Goal: Information Seeking & Learning: Learn about a topic

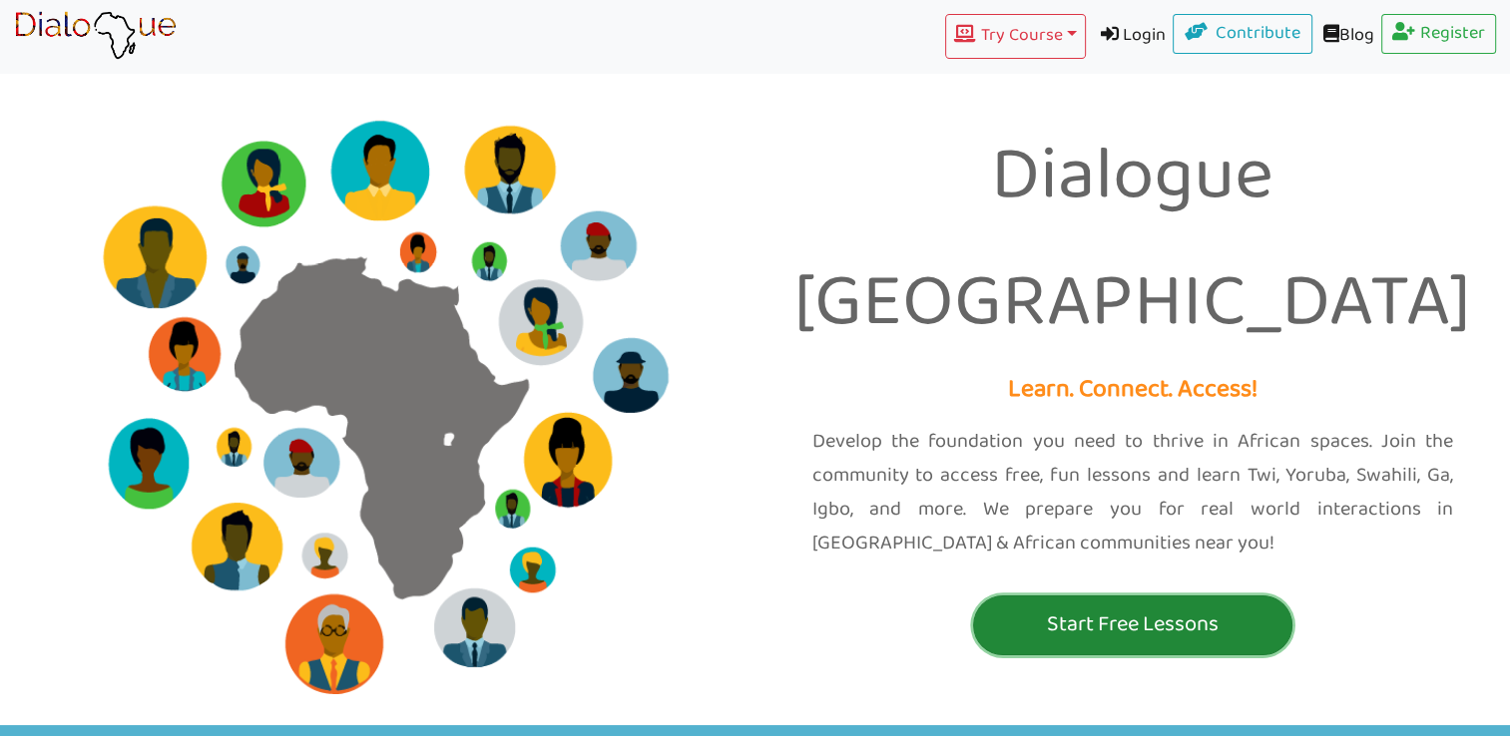
click at [1115, 607] on p "Start Free Lessons" at bounding box center [1132, 625] width 309 height 37
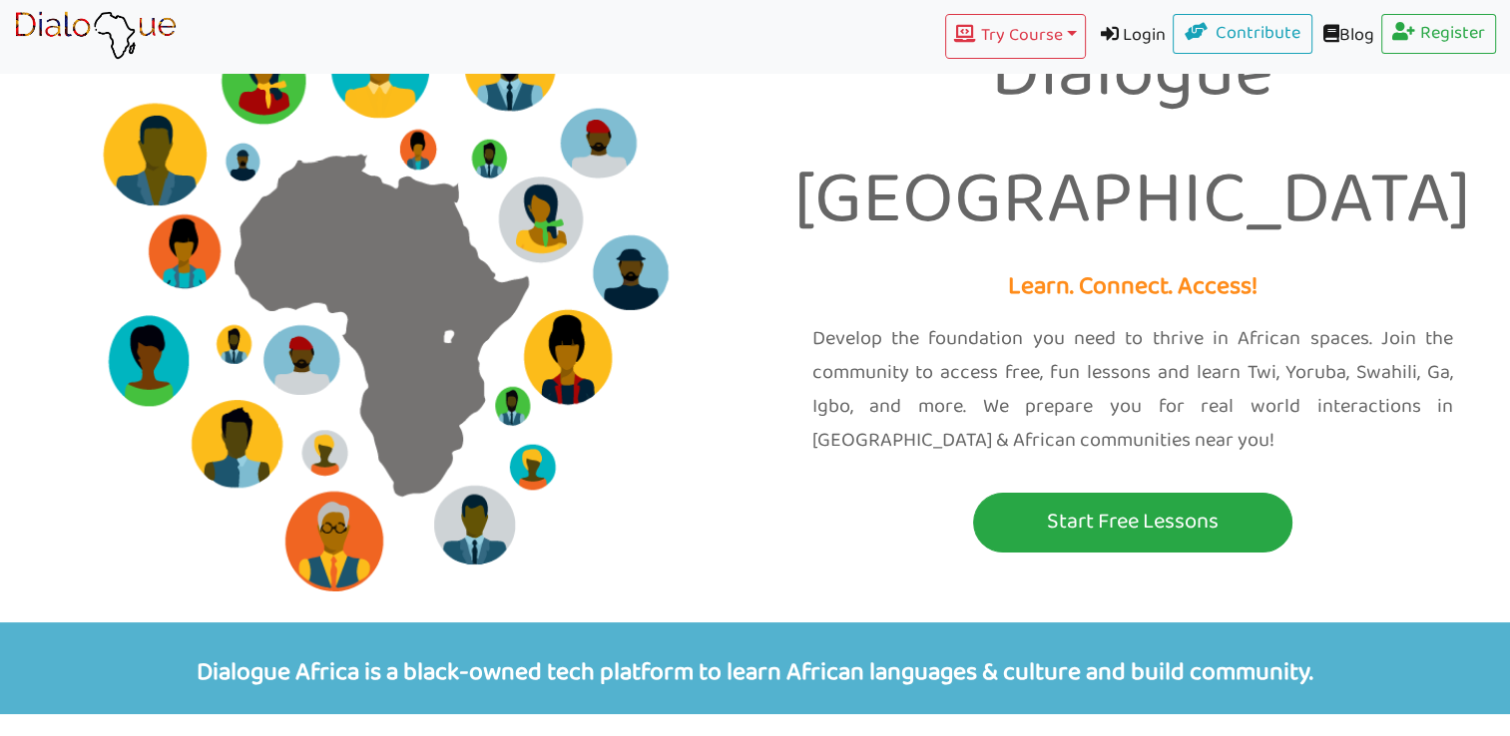
scroll to position [84, 0]
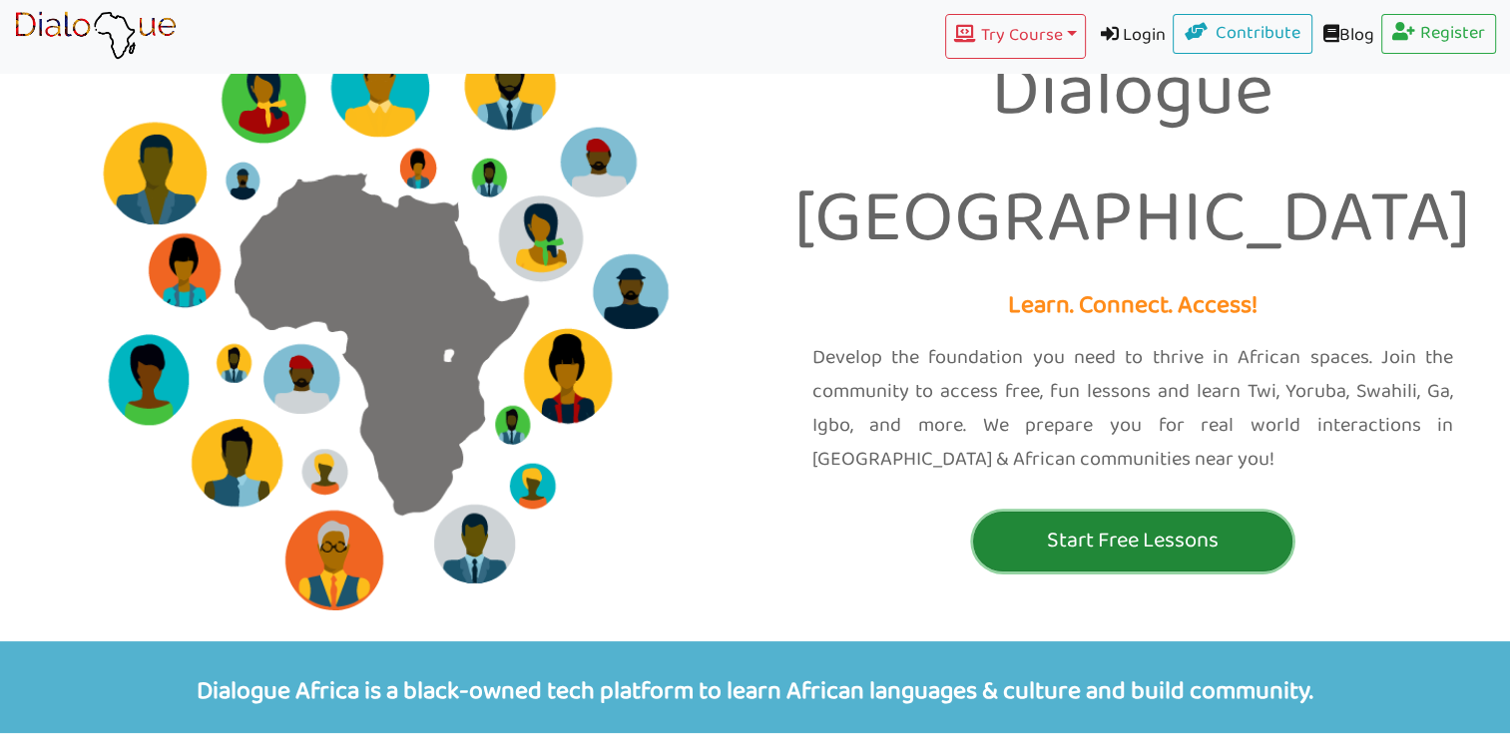
click at [1031, 523] on p "Start Free Lessons" at bounding box center [1132, 541] width 309 height 37
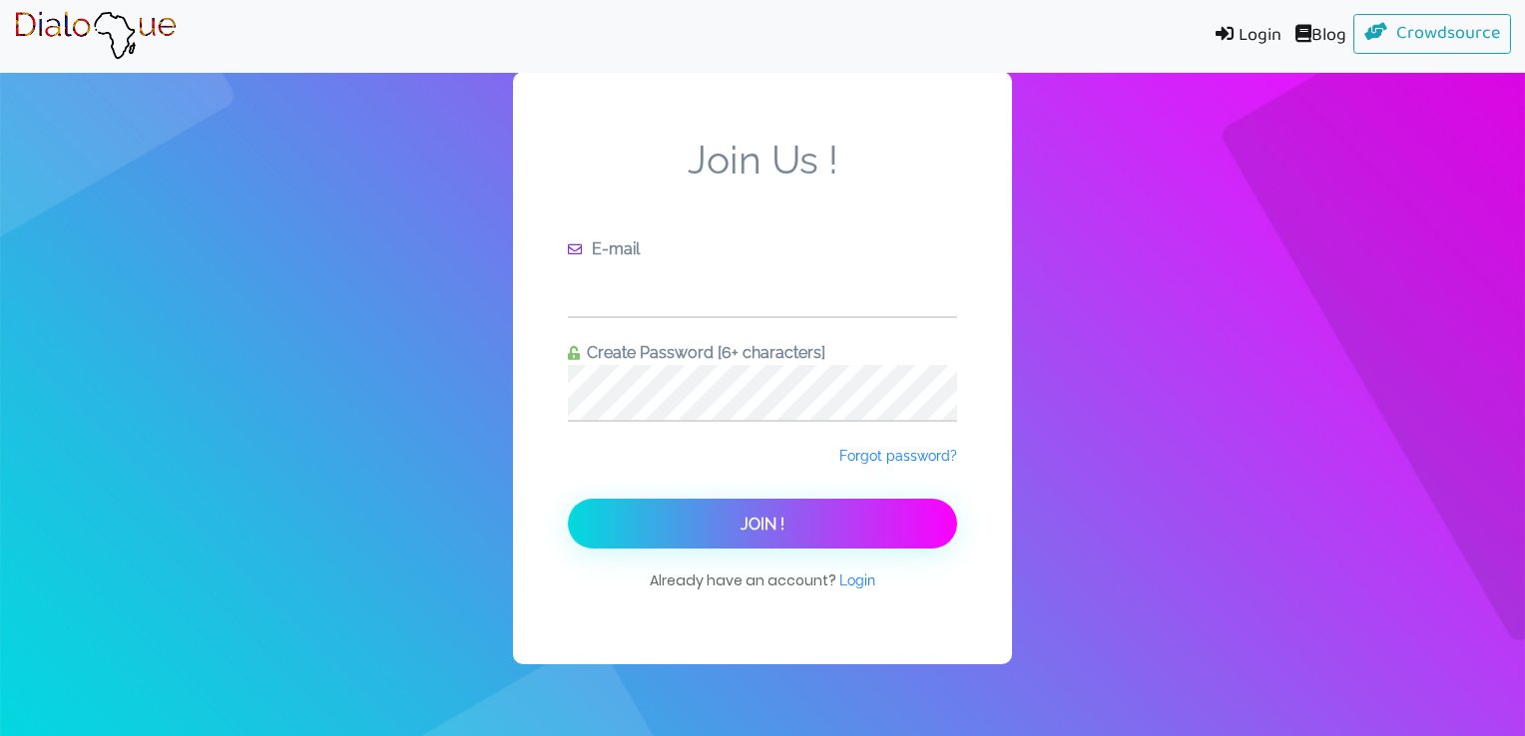
click at [667, 269] on input "text" at bounding box center [762, 288] width 389 height 55
type input "[EMAIL_ADDRESS][DOMAIN_NAME]"
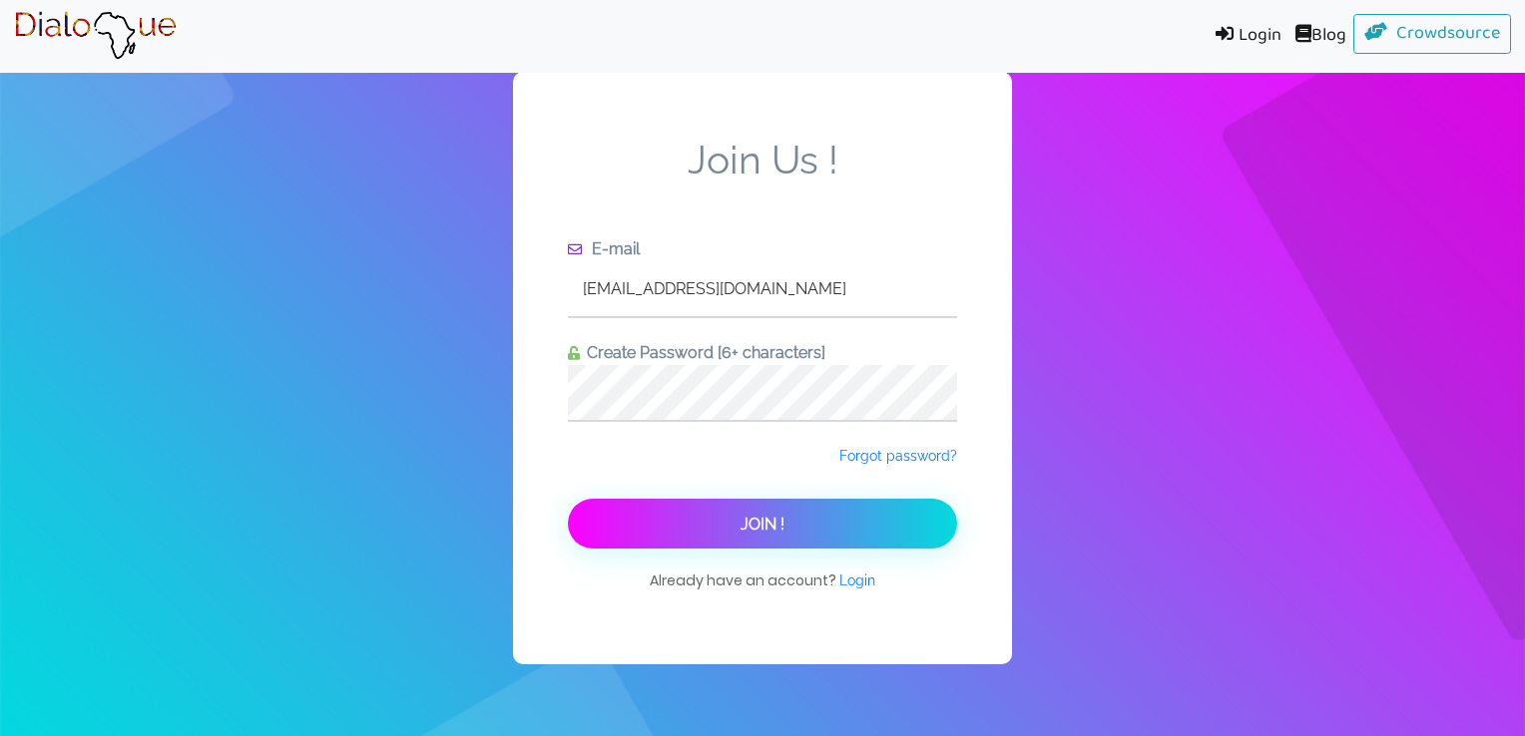
click at [729, 540] on button "Join !" at bounding box center [762, 524] width 389 height 50
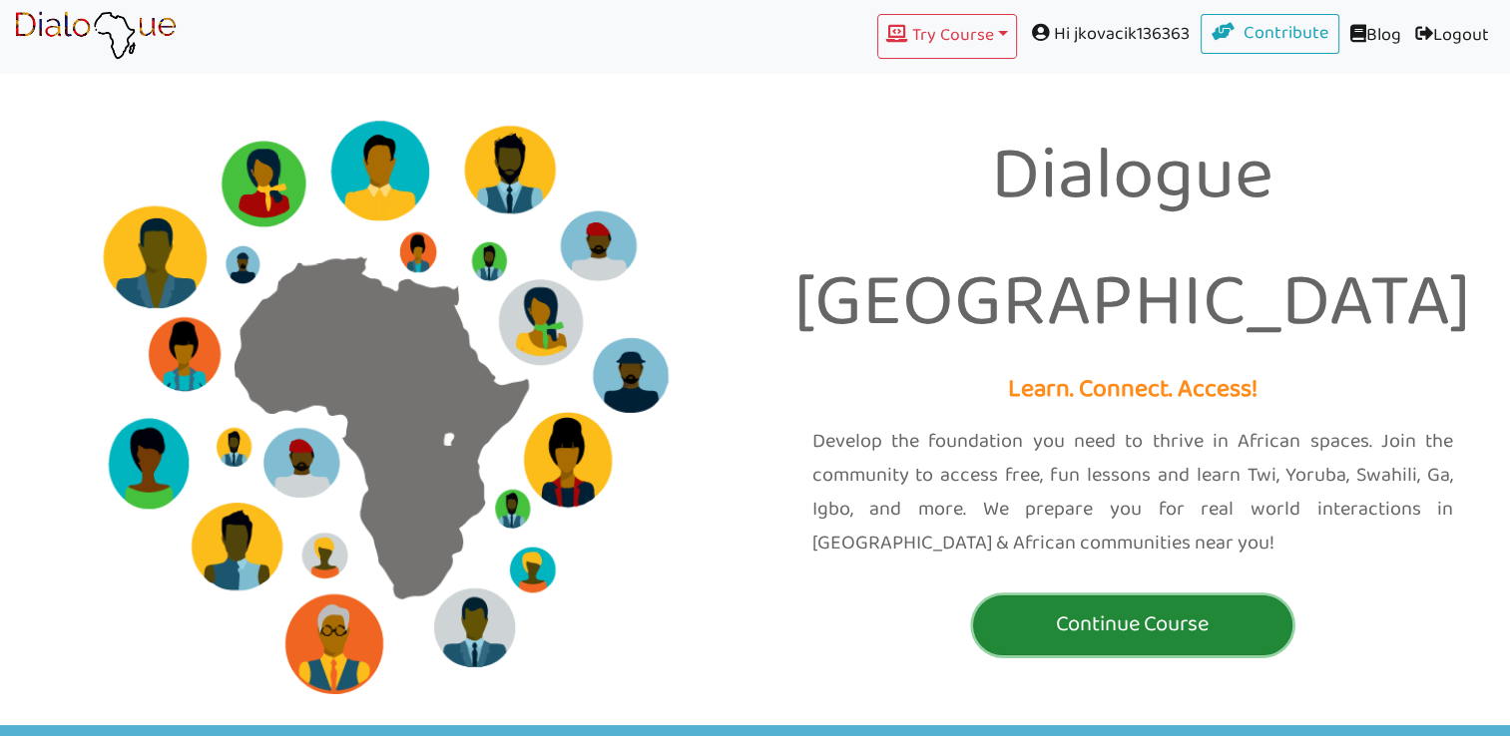
click at [1145, 596] on button "Continue Course" at bounding box center [1132, 626] width 319 height 60
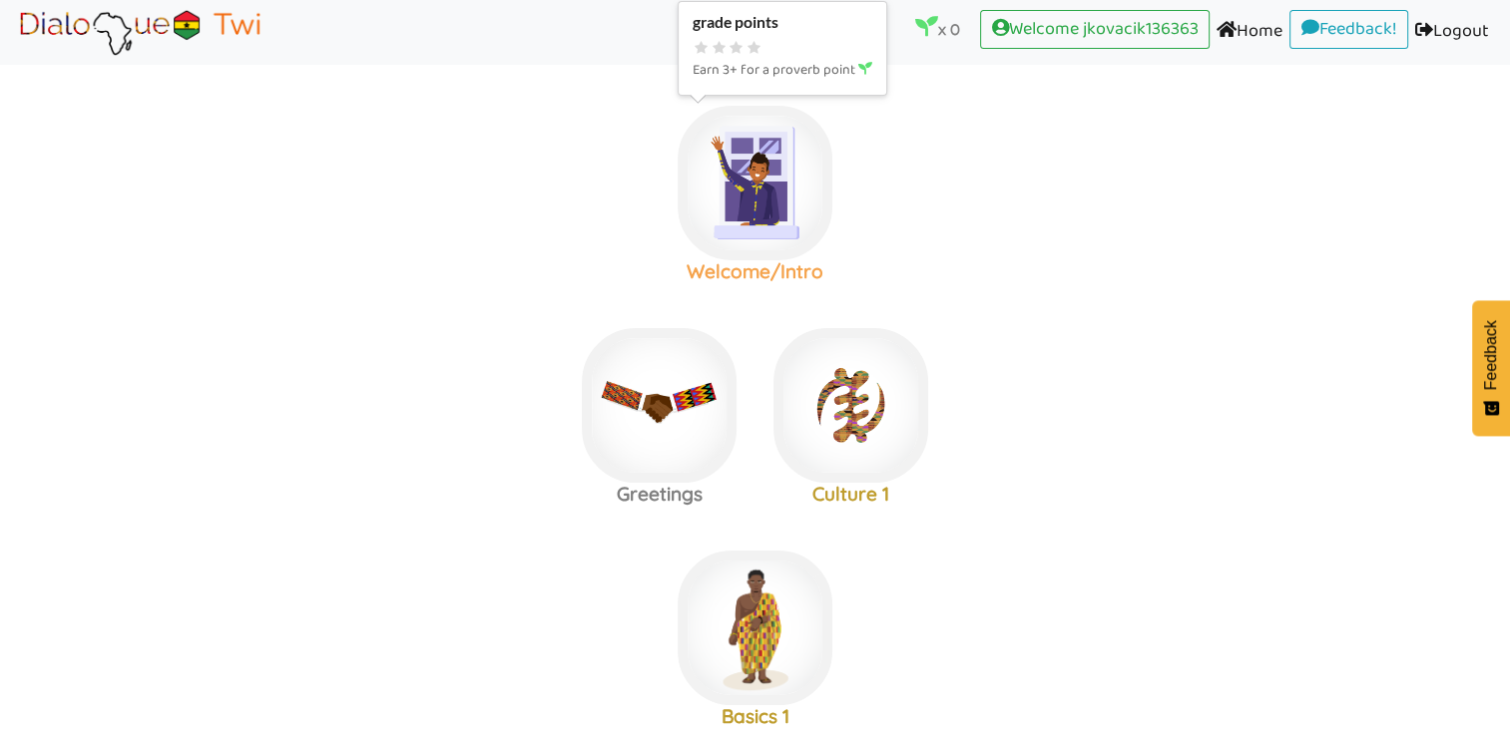
click at [735, 229] on img at bounding box center [754, 183] width 155 height 155
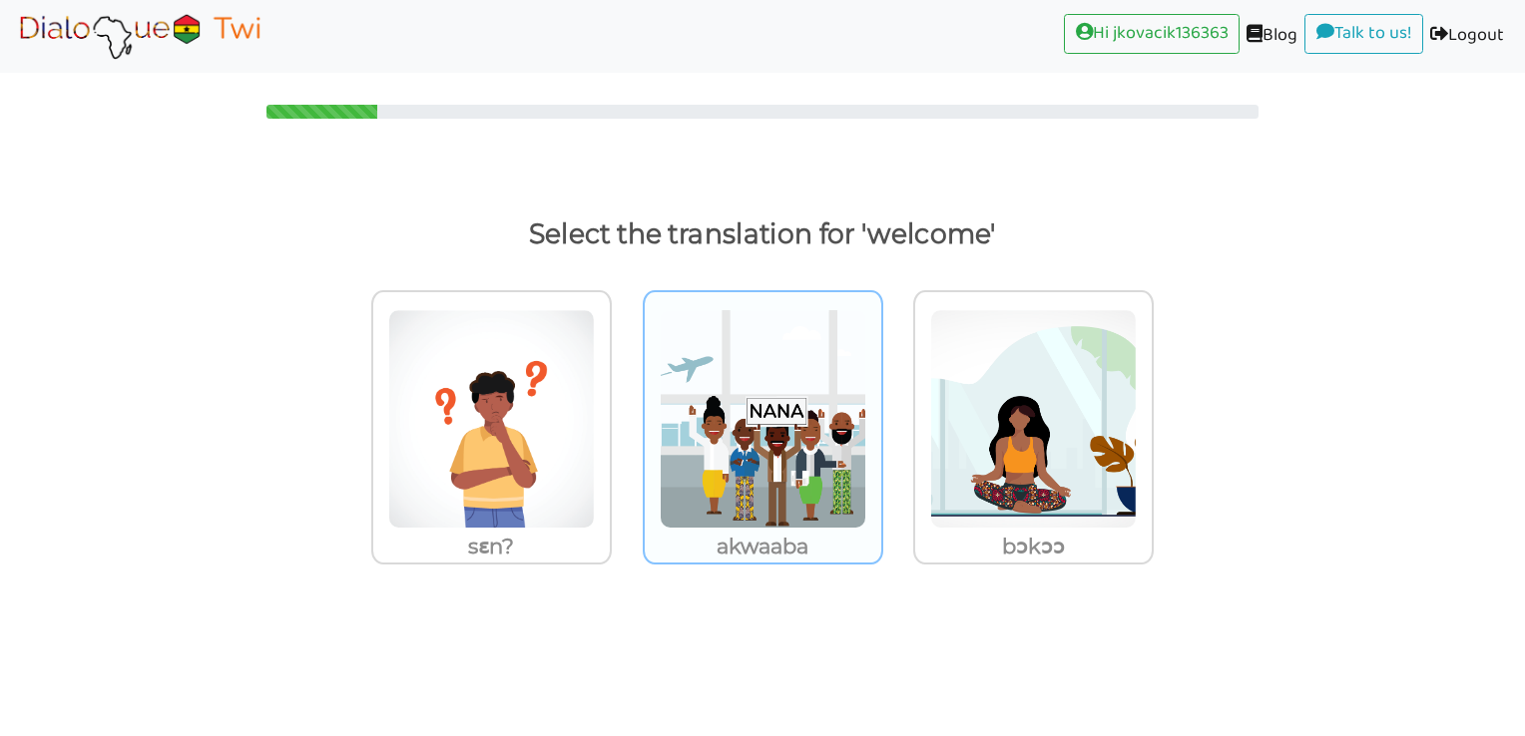
click at [595, 460] on img at bounding box center [491, 419] width 207 height 220
click at [625, 414] on input "akwaaba" at bounding box center [617, 406] width 15 height 15
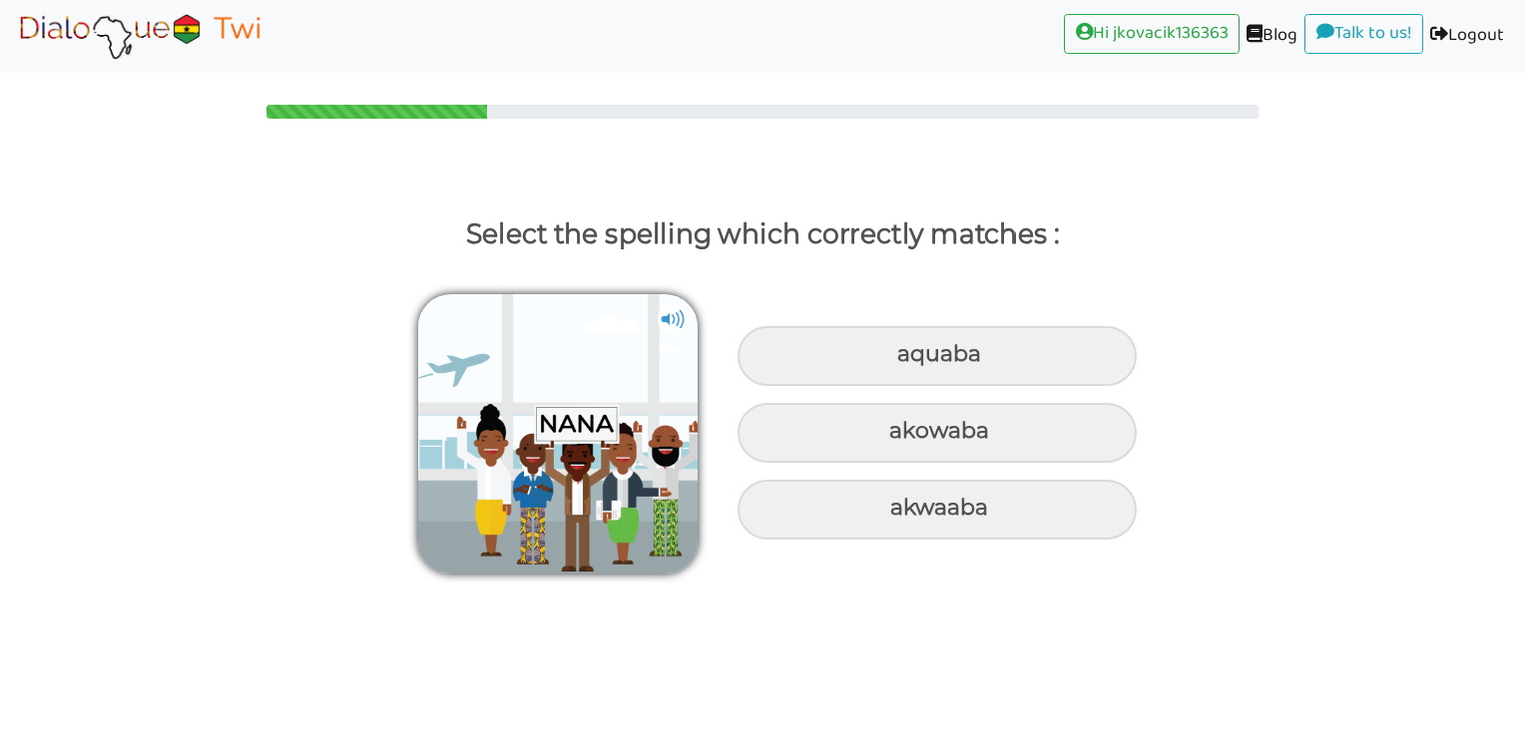
click at [674, 321] on img at bounding box center [673, 319] width 30 height 30
click at [882, 386] on div "akwaaba" at bounding box center [936, 356] width 399 height 60
click at [893, 361] on input "akwaaba" at bounding box center [899, 354] width 13 height 13
radio input "true"
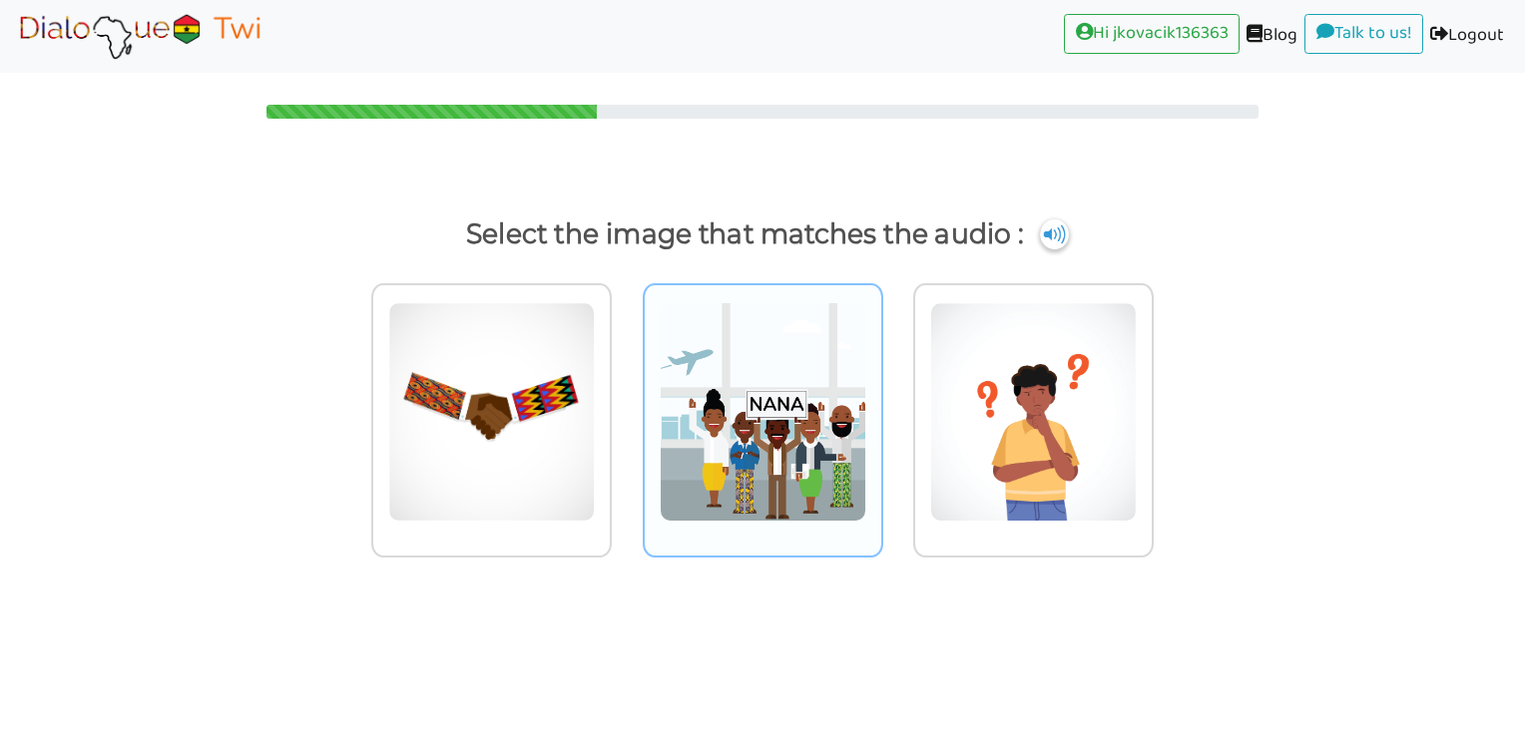
click at [595, 474] on img at bounding box center [491, 412] width 207 height 220
click at [625, 407] on input "radio" at bounding box center [617, 399] width 15 height 15
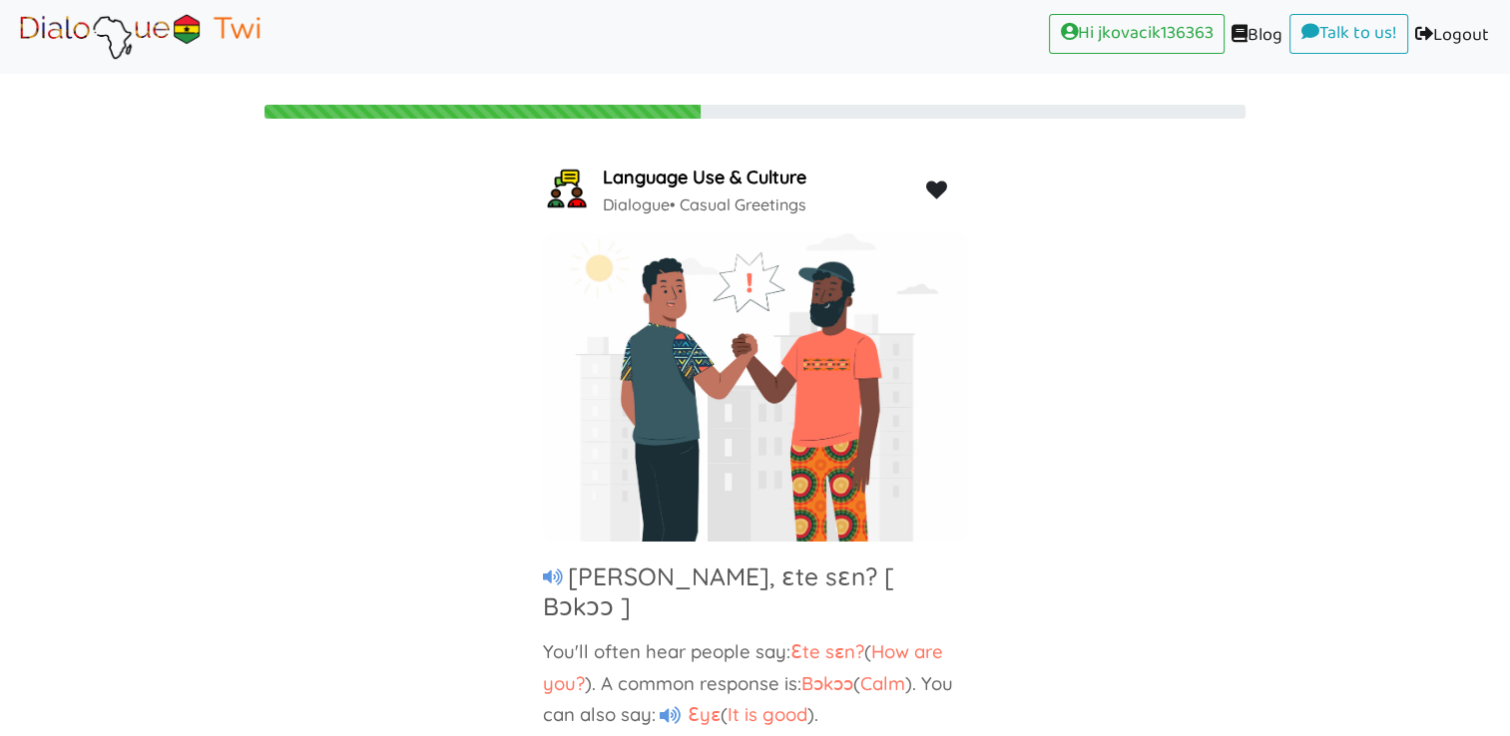
scroll to position [41, 0]
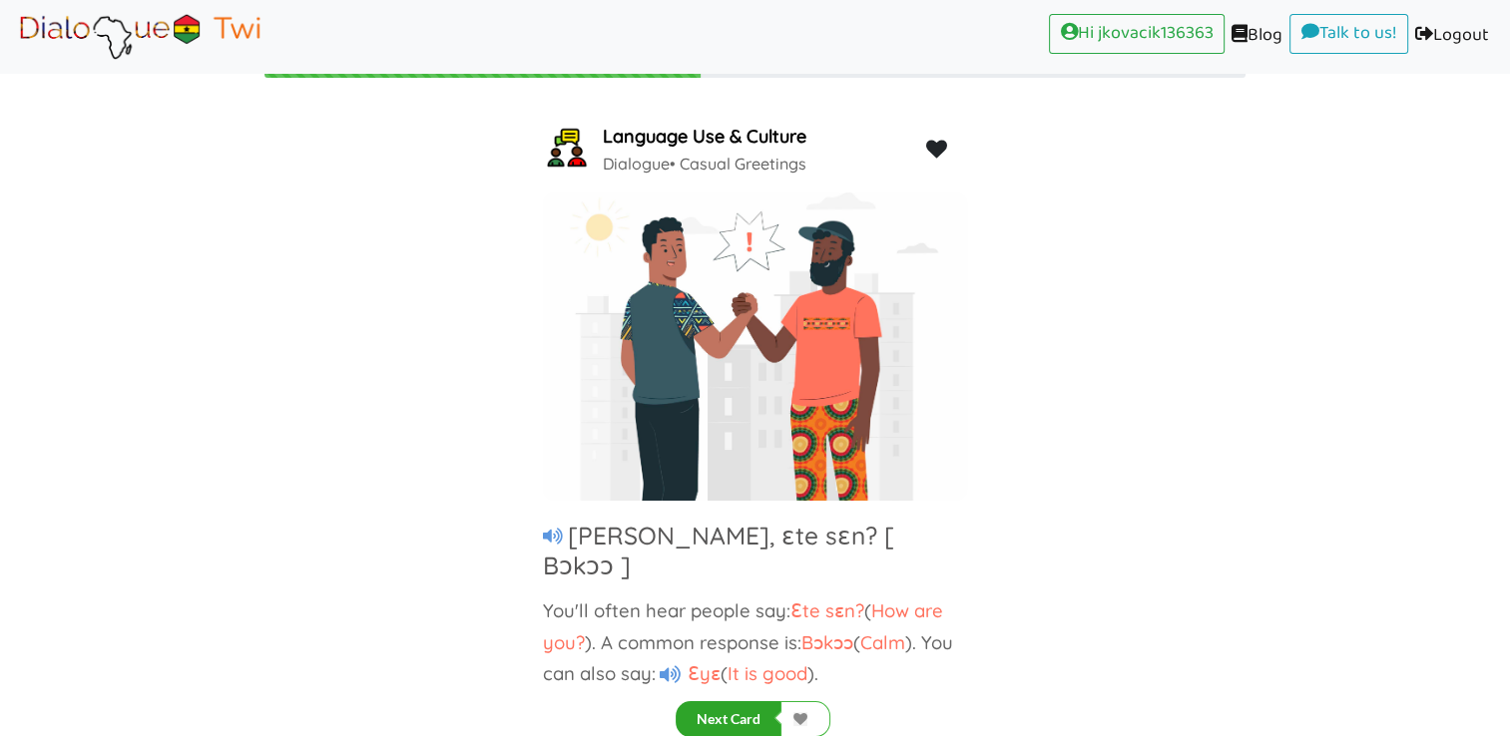
click at [742, 721] on button "Next Card" at bounding box center [728, 719] width 106 height 36
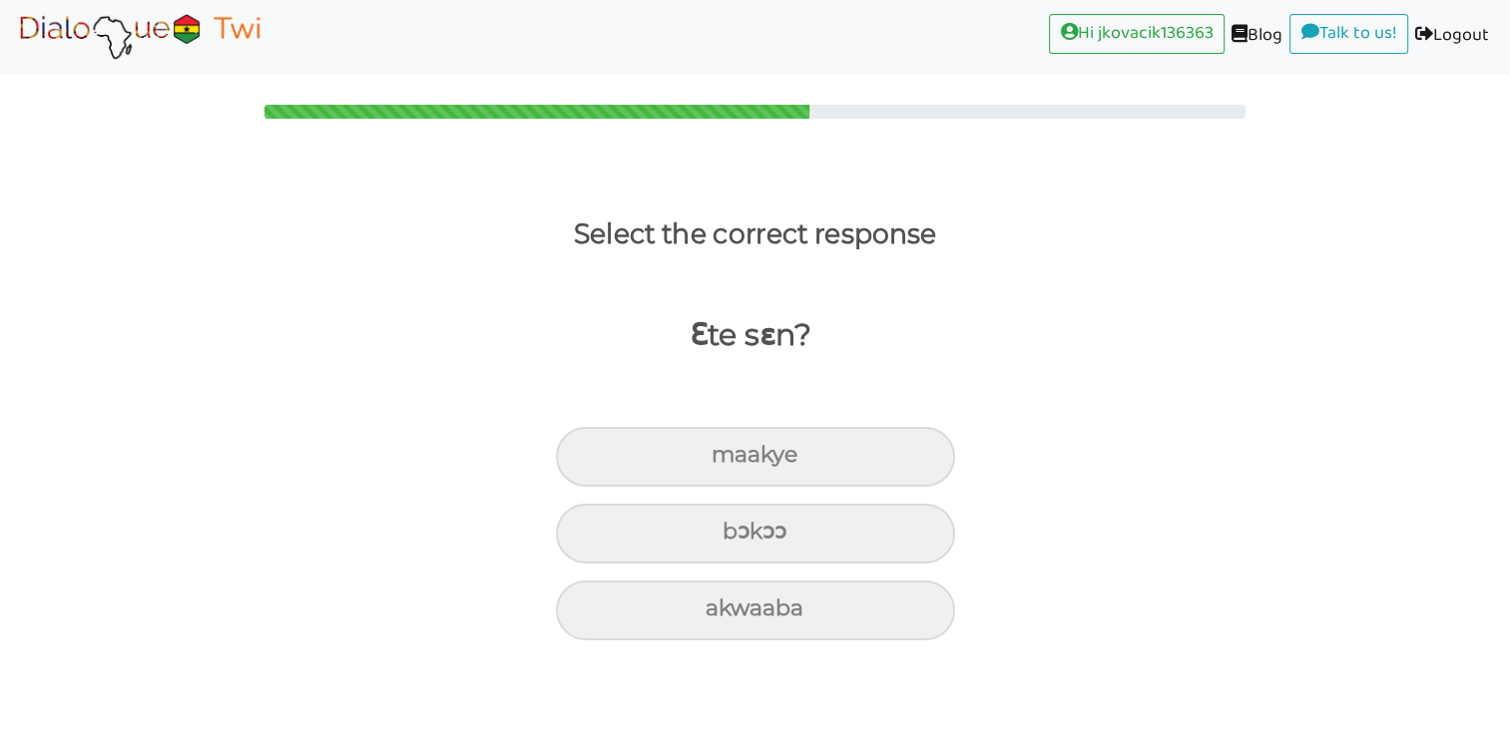
scroll to position [0, 0]
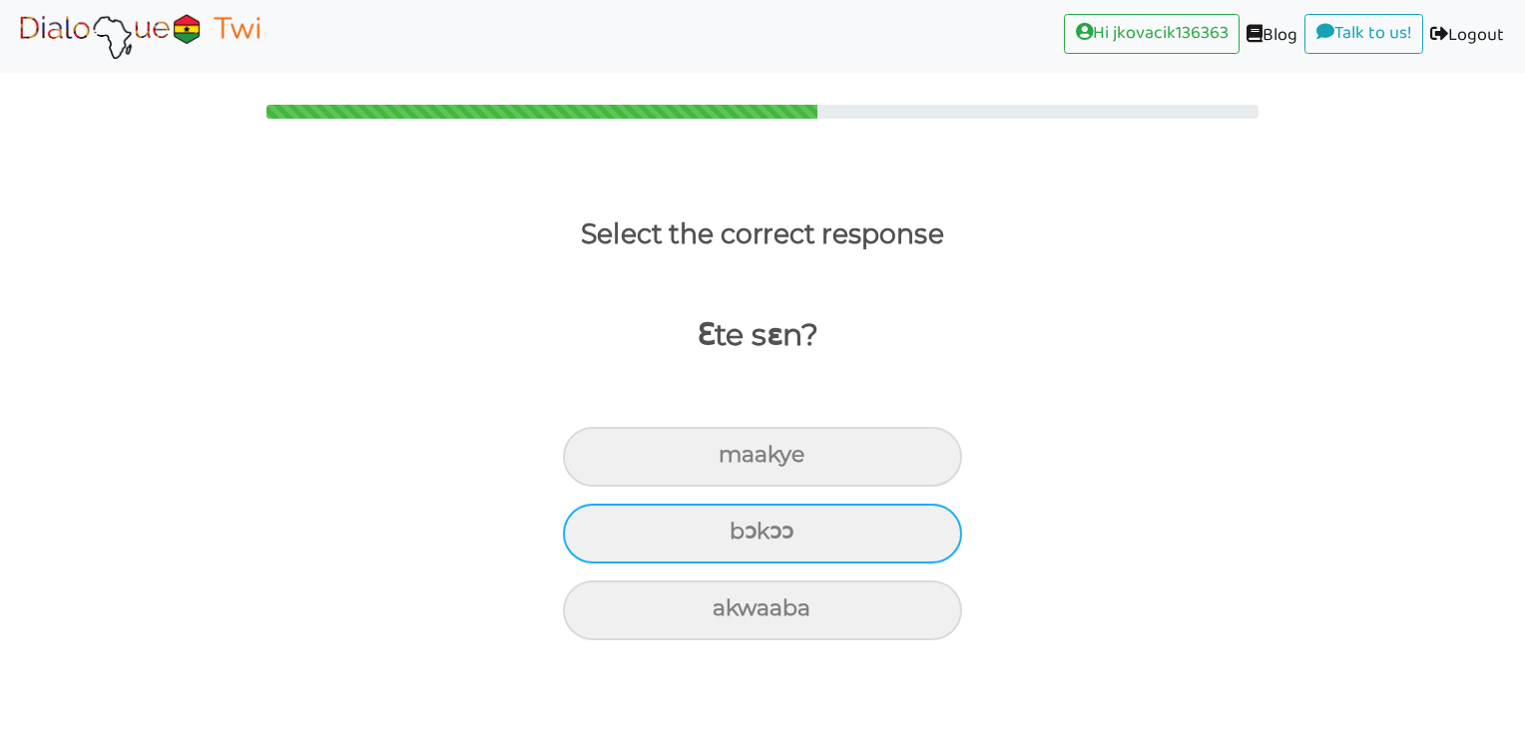
click at [798, 487] on div "bɔkɔɔ" at bounding box center [762, 457] width 399 height 60
click at [733, 462] on input "bɔkɔɔ" at bounding box center [726, 455] width 13 height 13
radio input "true"
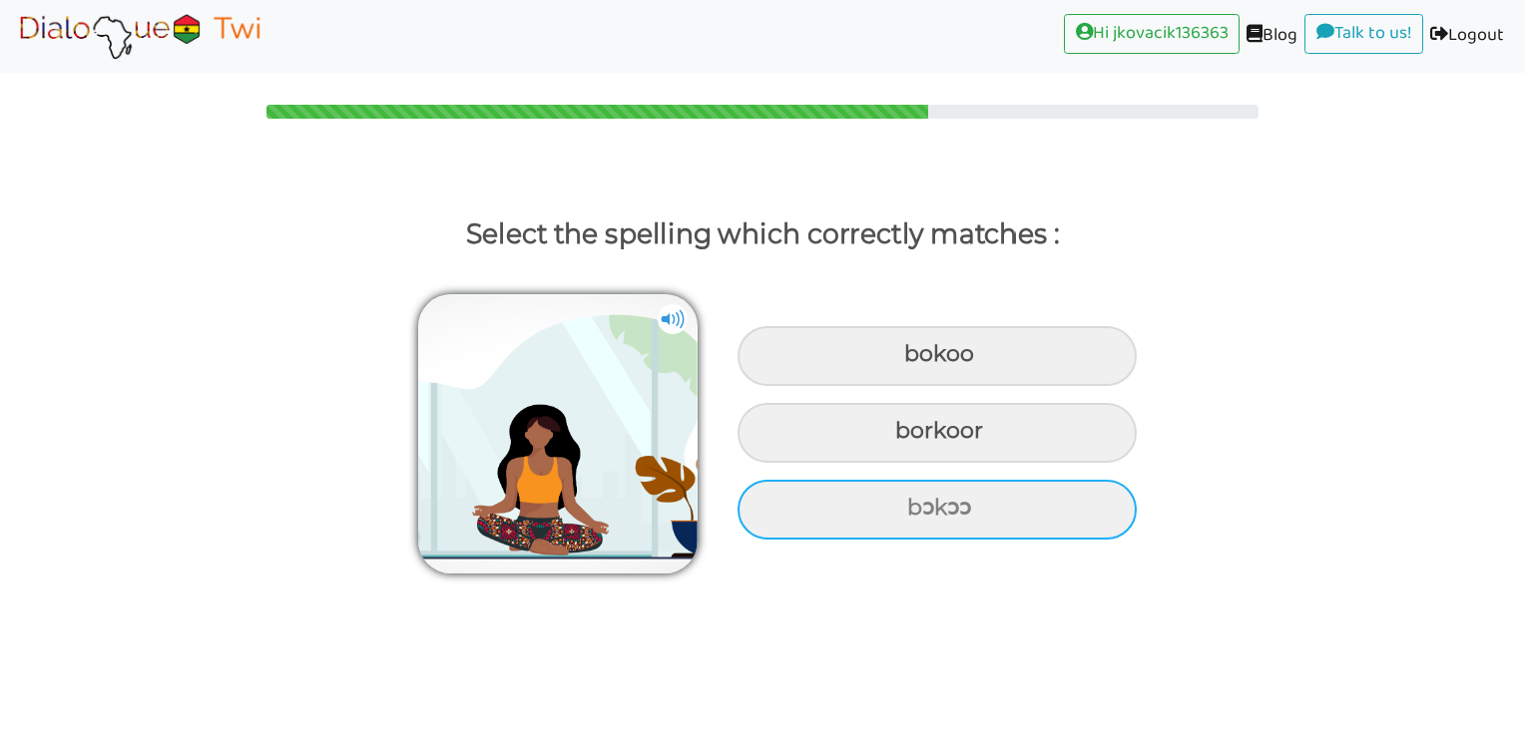
click at [1009, 386] on div "bɔkɔɔ" at bounding box center [936, 356] width 399 height 60
click at [913, 361] on input "bɔkɔɔ" at bounding box center [906, 354] width 13 height 13
radio input "true"
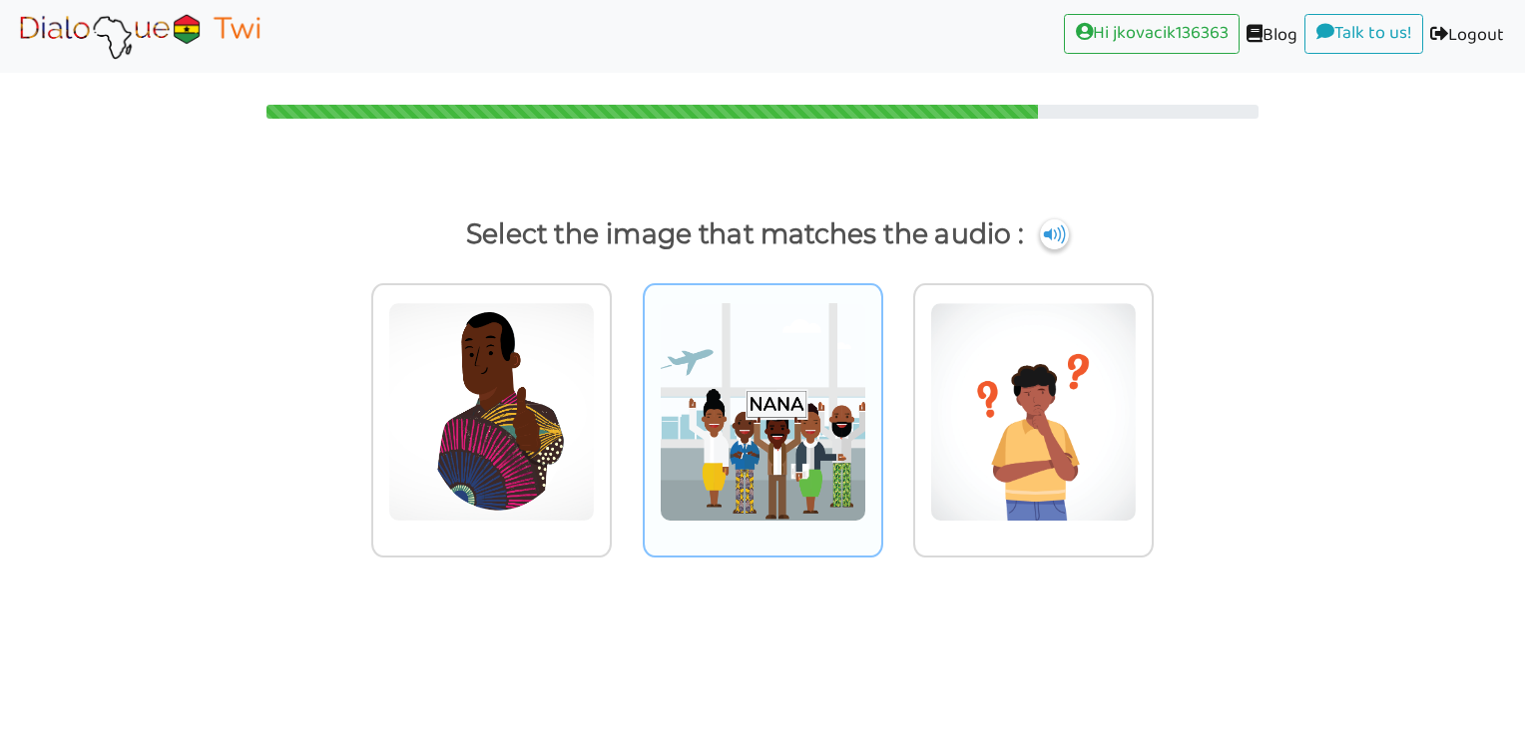
click at [595, 427] on img at bounding box center [491, 412] width 207 height 220
click at [625, 407] on input "radio" at bounding box center [617, 399] width 15 height 15
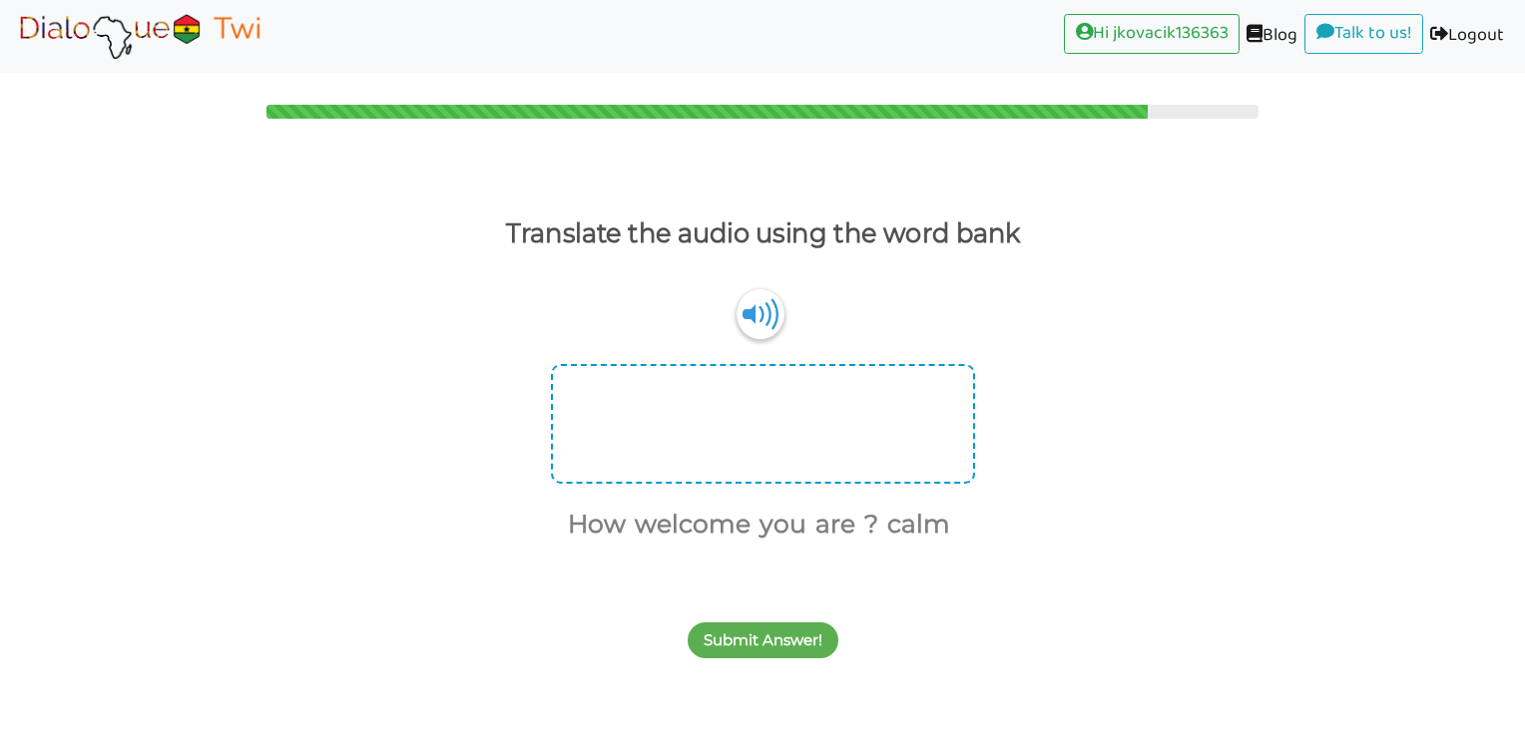
click at [762, 407] on div at bounding box center [763, 424] width 424 height 120
click at [633, 401] on div at bounding box center [763, 424] width 424 height 120
click at [564, 389] on div at bounding box center [763, 424] width 424 height 120
click at [749, 333] on img at bounding box center [759, 313] width 48 height 51
click at [613, 513] on button "How" at bounding box center [593, 525] width 65 height 38
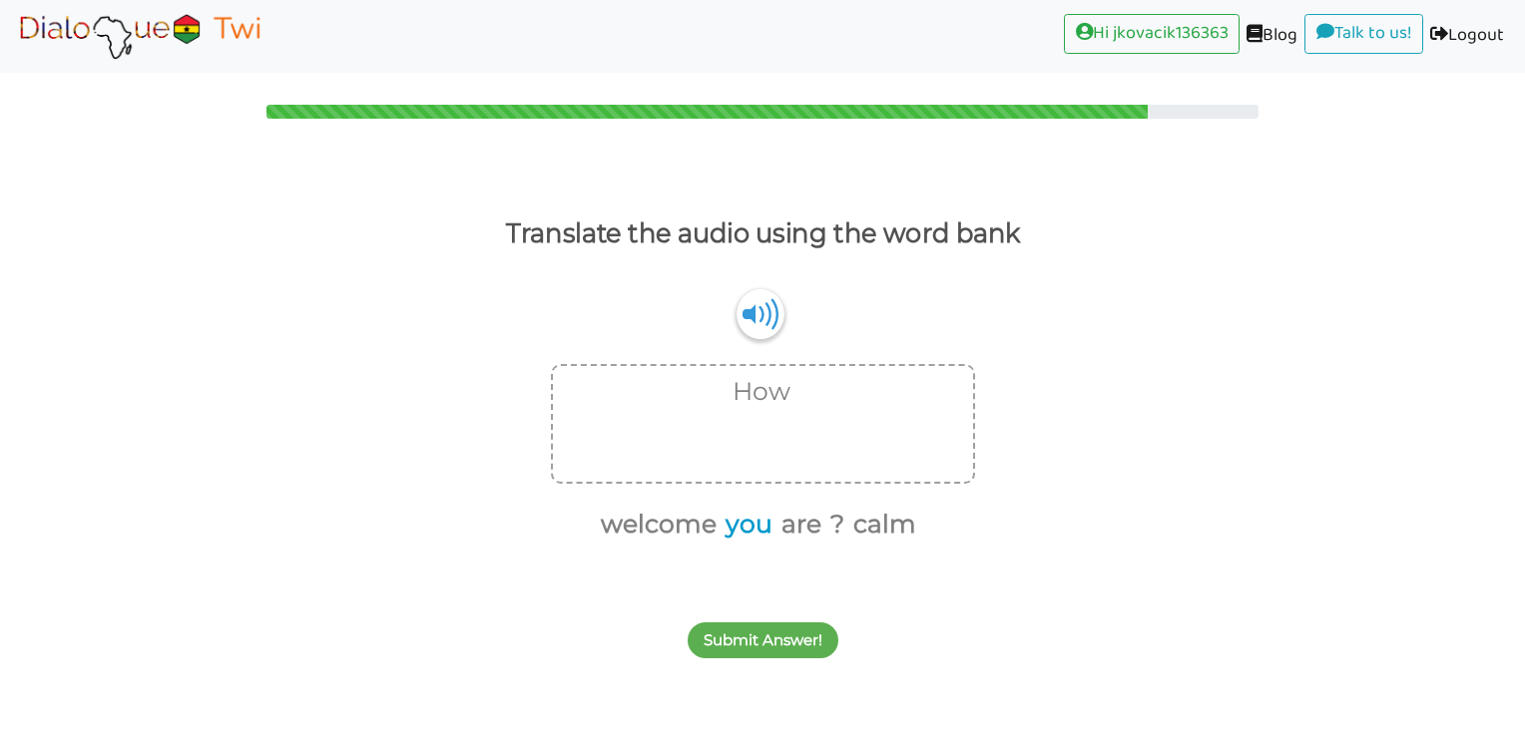
click at [752, 529] on button "you" at bounding box center [745, 525] width 54 height 38
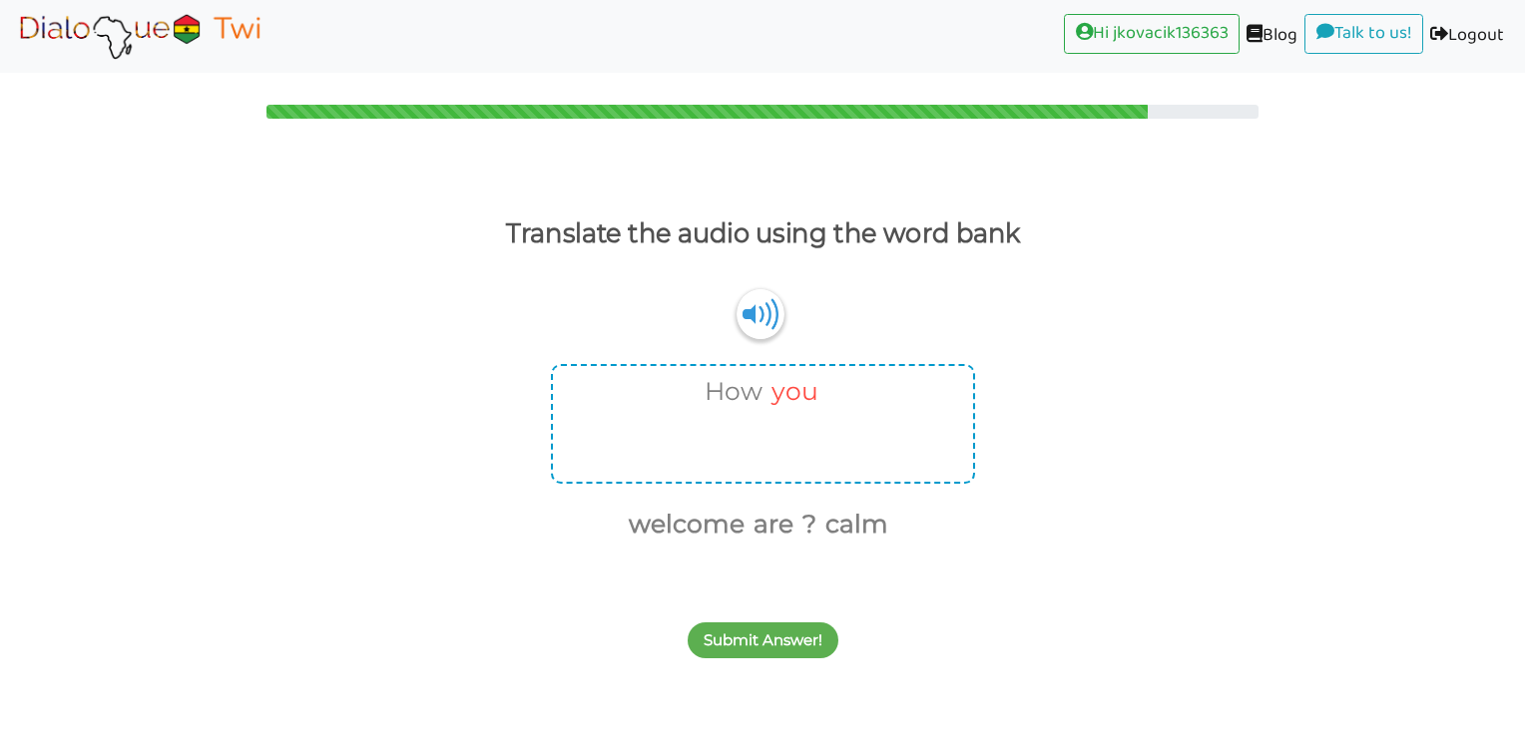
click at [786, 401] on button "you" at bounding box center [791, 392] width 54 height 38
click at [785, 518] on button "are" at bounding box center [797, 525] width 47 height 38
click at [770, 520] on button "you" at bounding box center [770, 525] width 54 height 38
click at [775, 521] on button "?" at bounding box center [781, 525] width 21 height 38
click at [762, 300] on img at bounding box center [759, 313] width 48 height 51
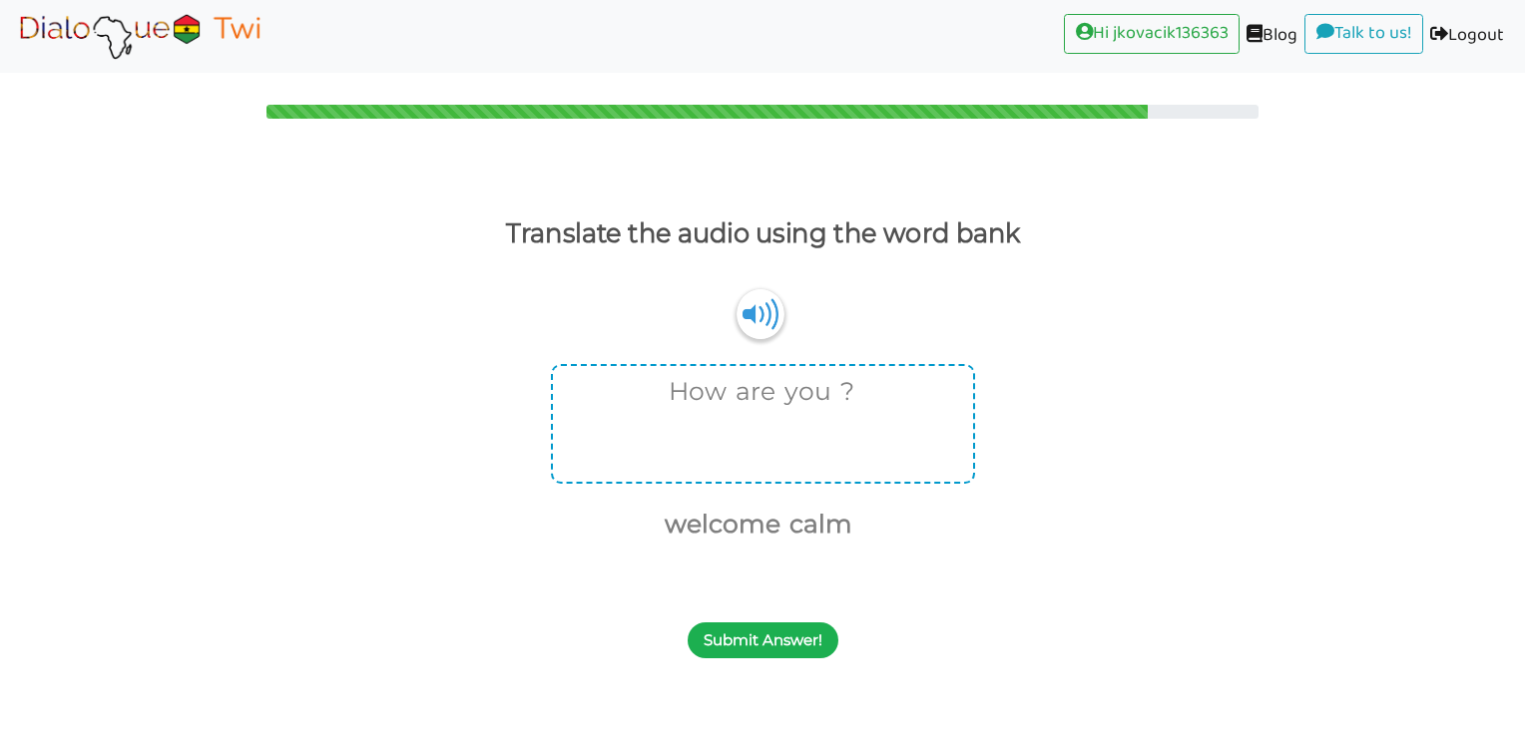
click at [758, 625] on button "Submit Answer!" at bounding box center [762, 641] width 151 height 36
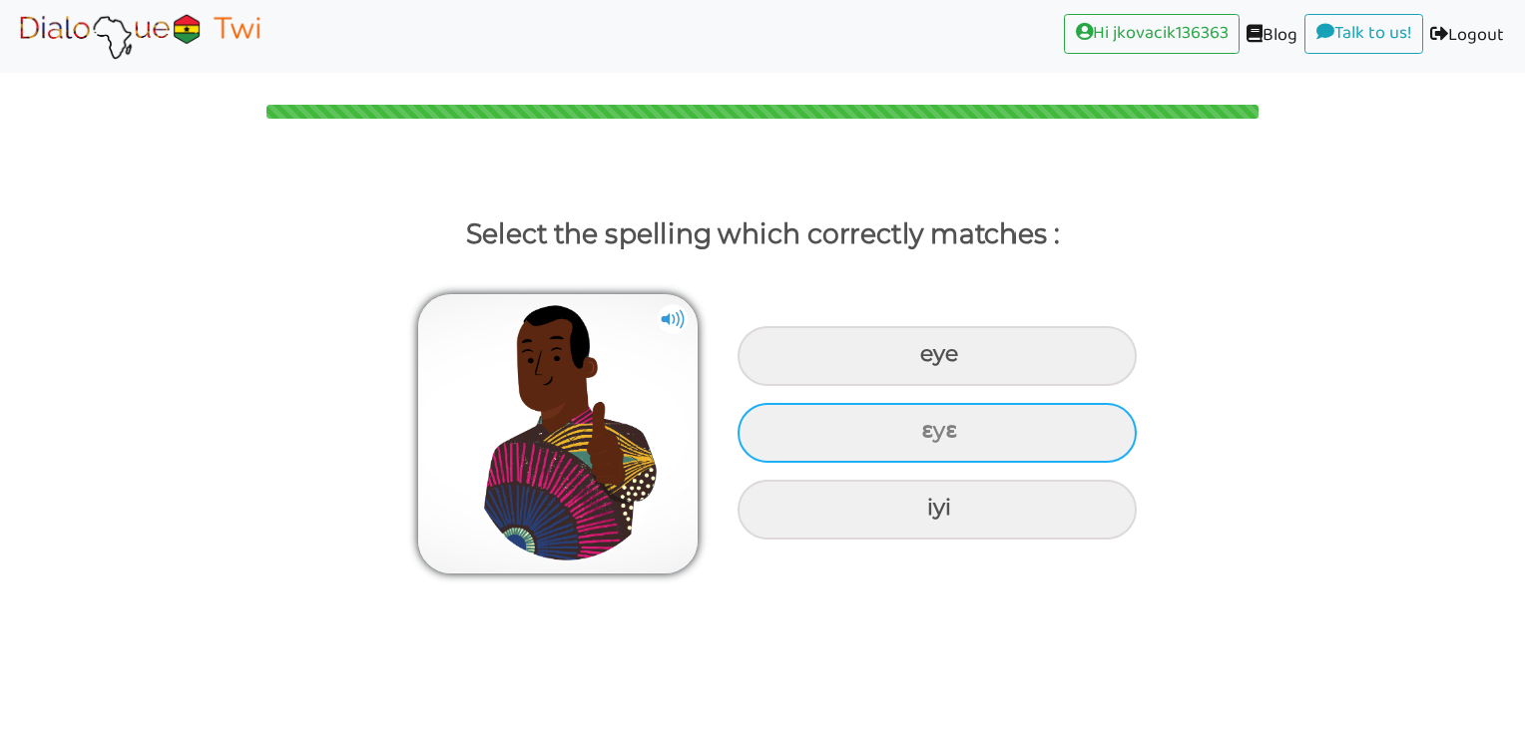
click at [967, 386] on div "ɛyɛ" at bounding box center [936, 356] width 399 height 60
click at [929, 361] on input "ɛyɛ" at bounding box center [922, 354] width 13 height 13
radio input "true"
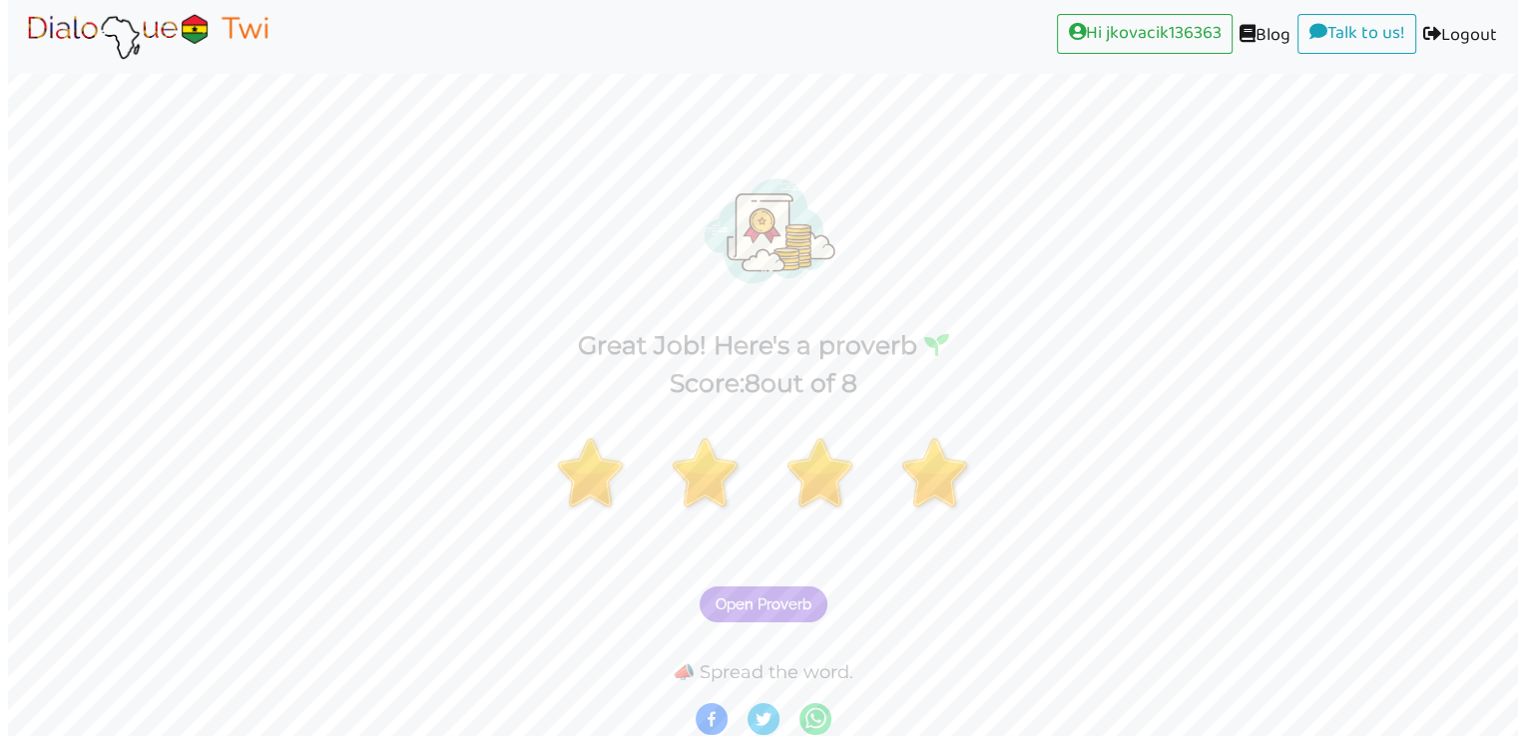
scroll to position [4, 0]
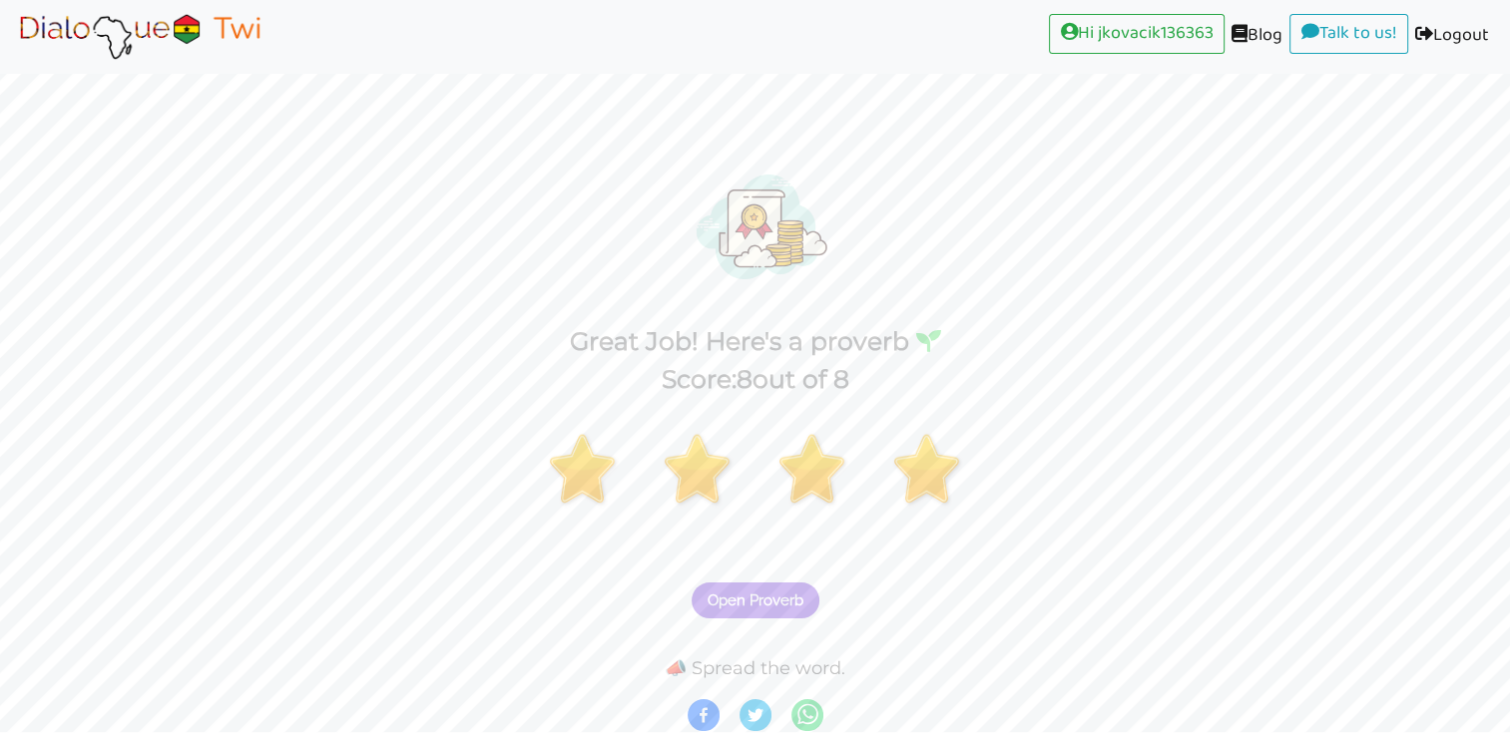
click at [756, 592] on span "Open Proverb" at bounding box center [755, 601] width 96 height 18
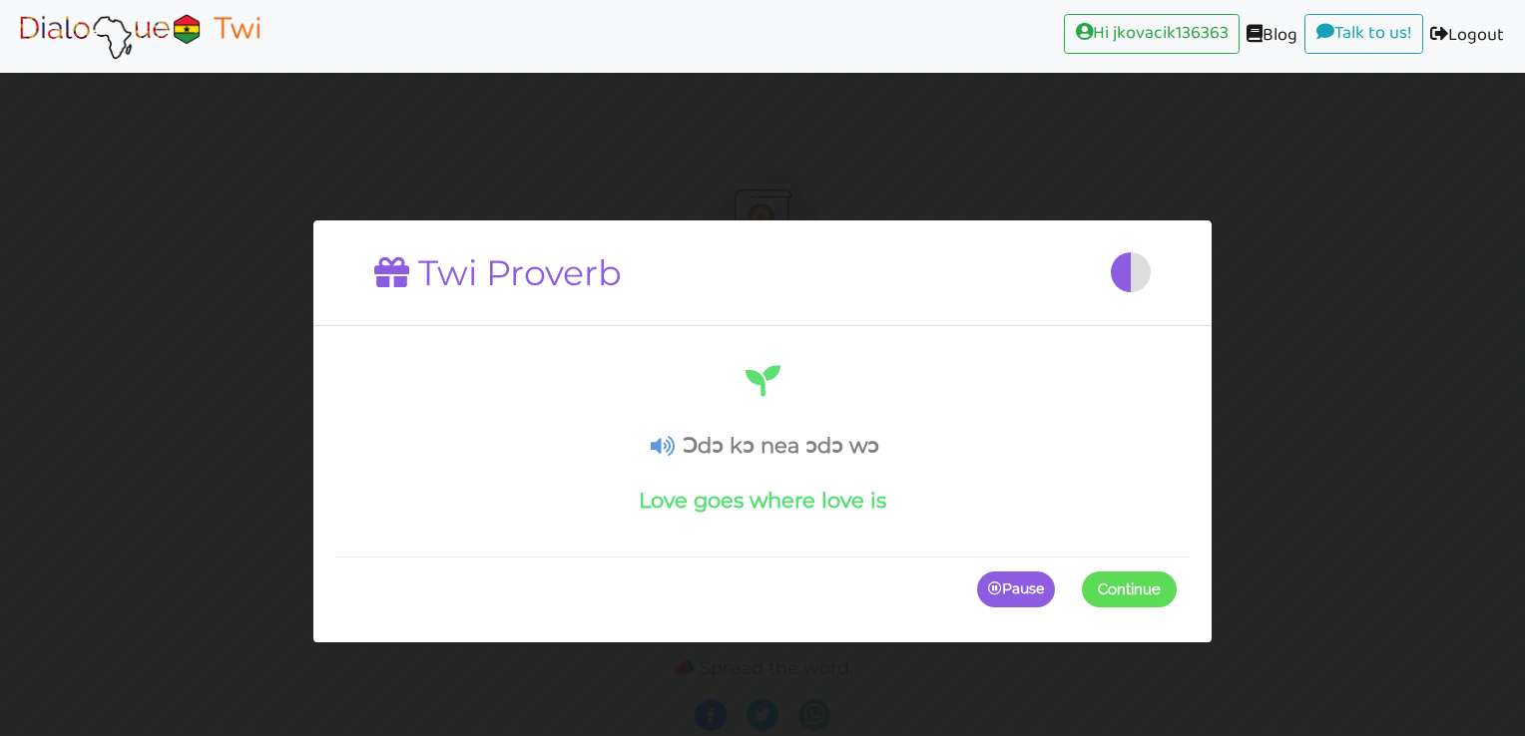
click at [1176, 590] on span at bounding box center [1176, 591] width 0 height 36
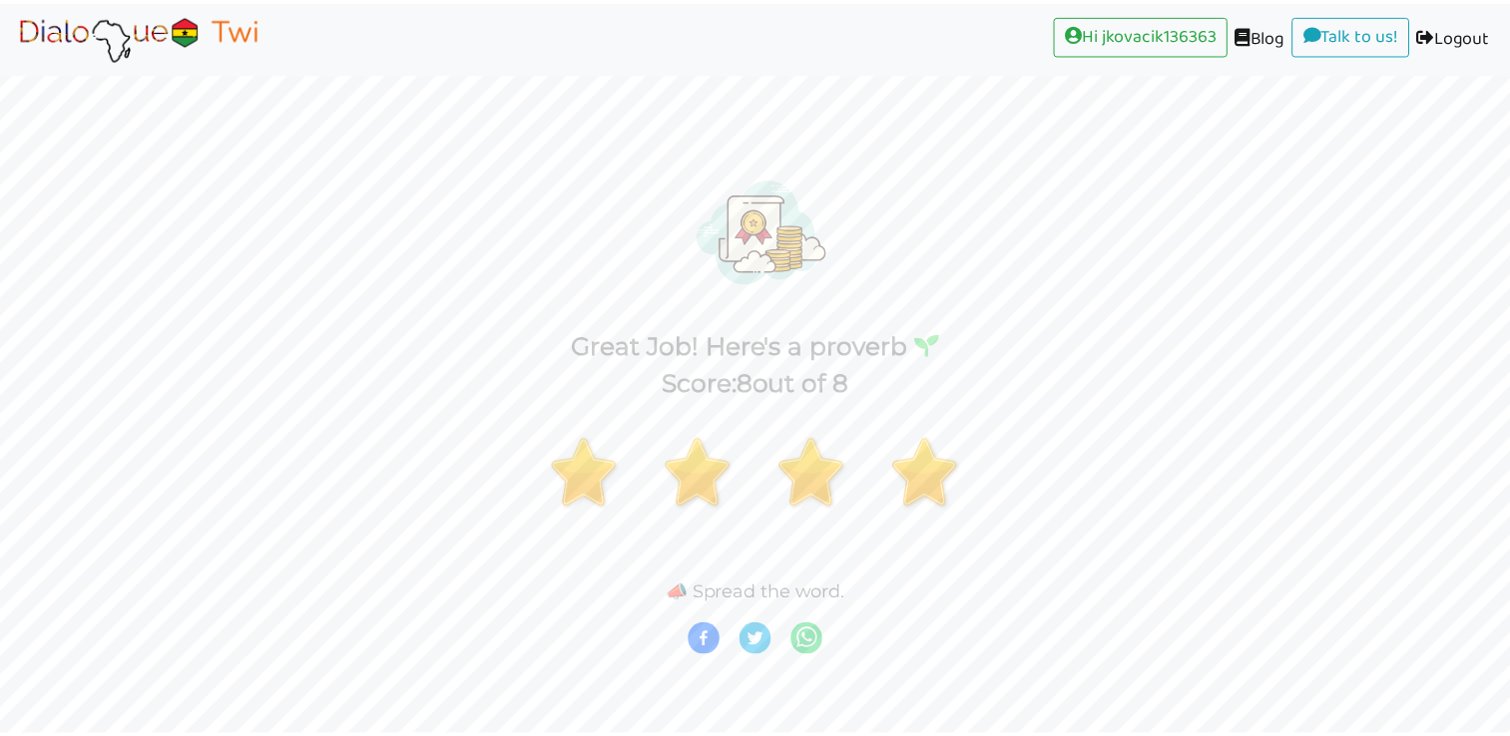
scroll to position [0, 0]
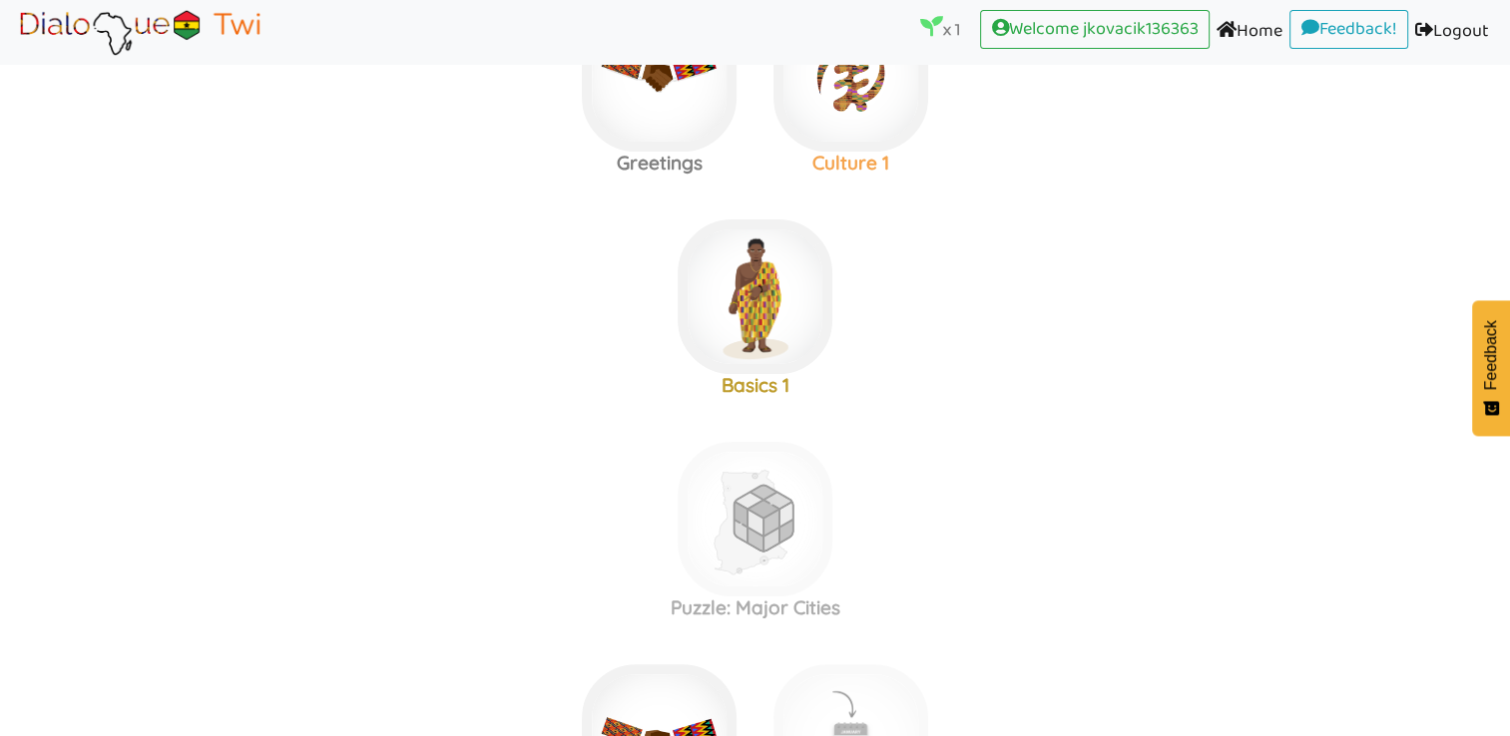
scroll to position [339, 0]
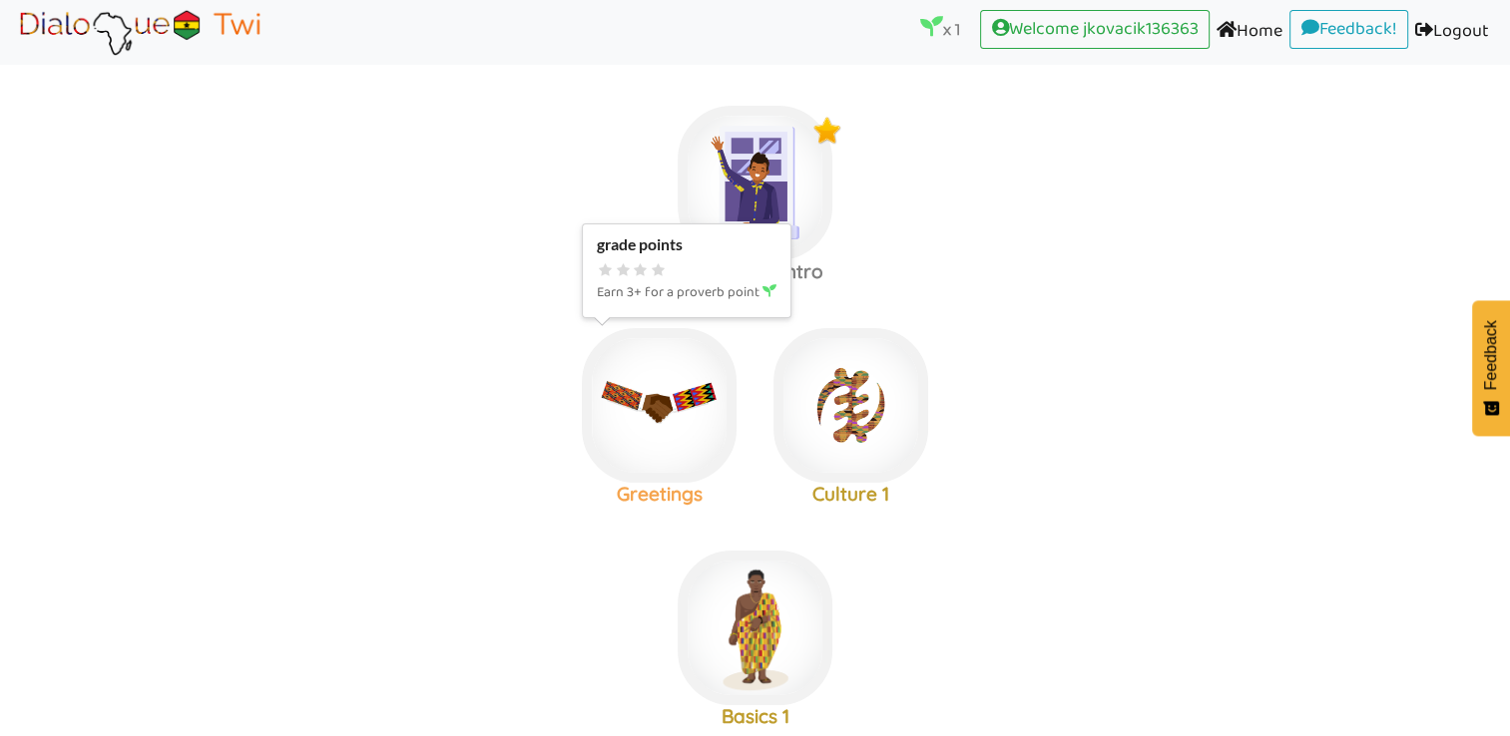
click at [677, 260] on img at bounding box center [754, 183] width 155 height 155
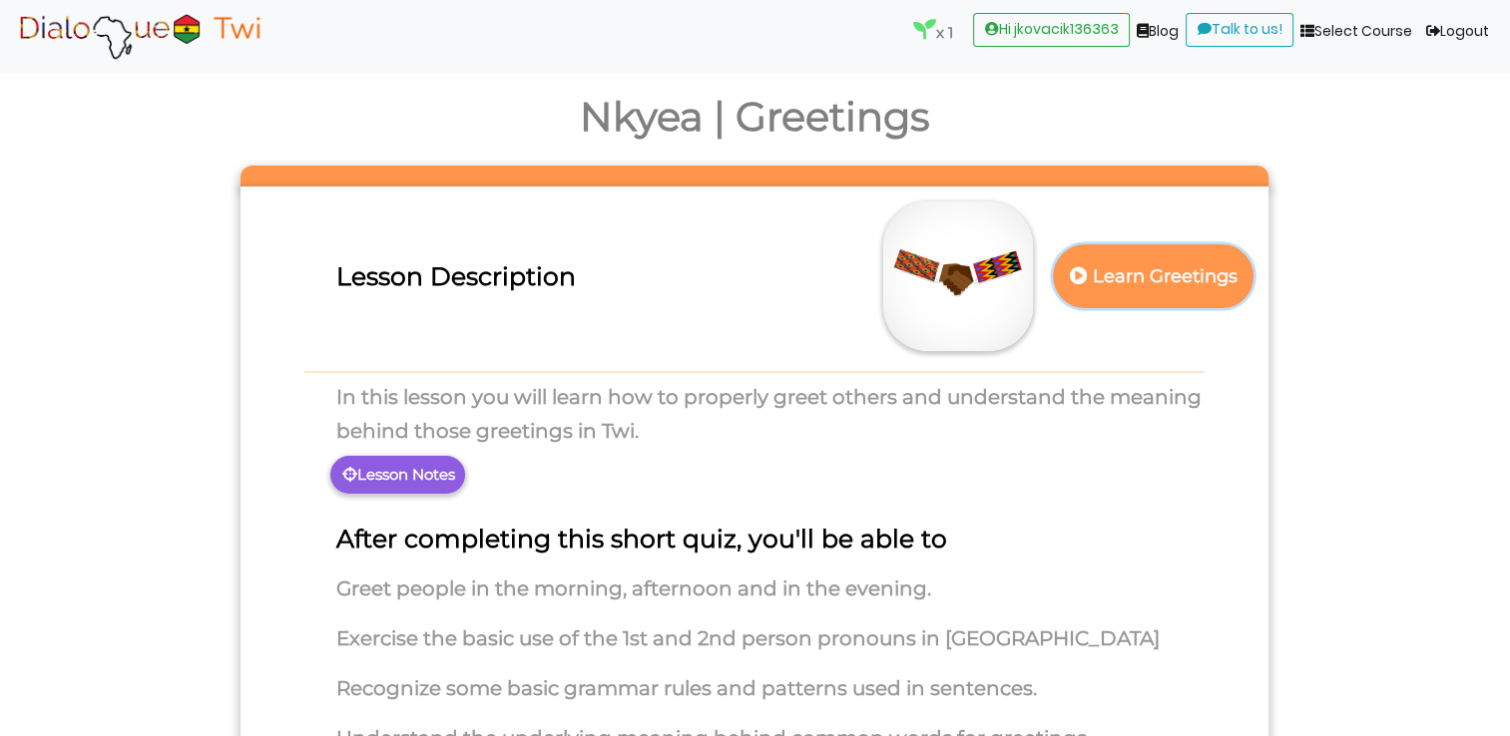
click at [1134, 285] on p "Learn Greetings" at bounding box center [1154, 276] width 176 height 49
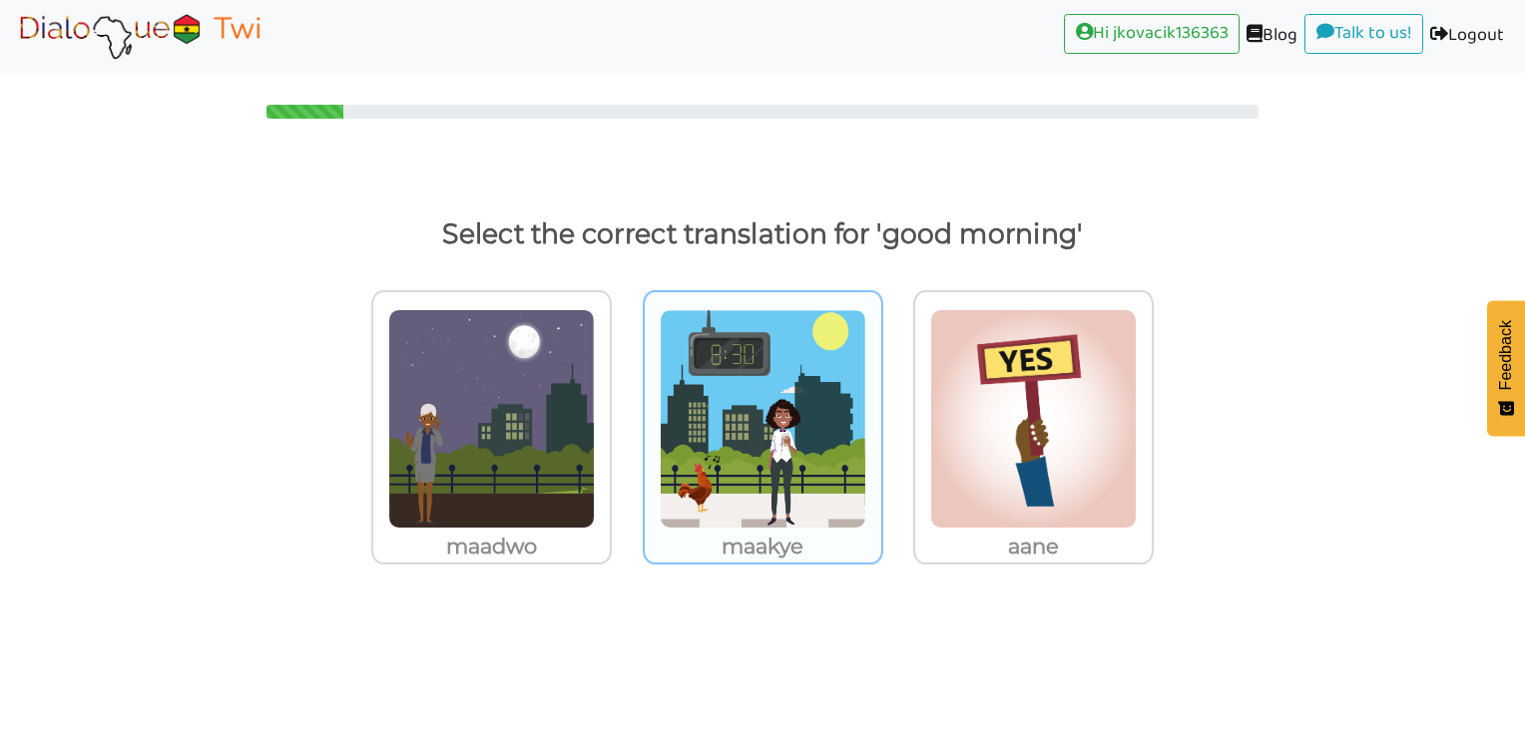
click at [595, 450] on img at bounding box center [491, 419] width 207 height 220
click at [625, 414] on input "maakye" at bounding box center [617, 406] width 15 height 15
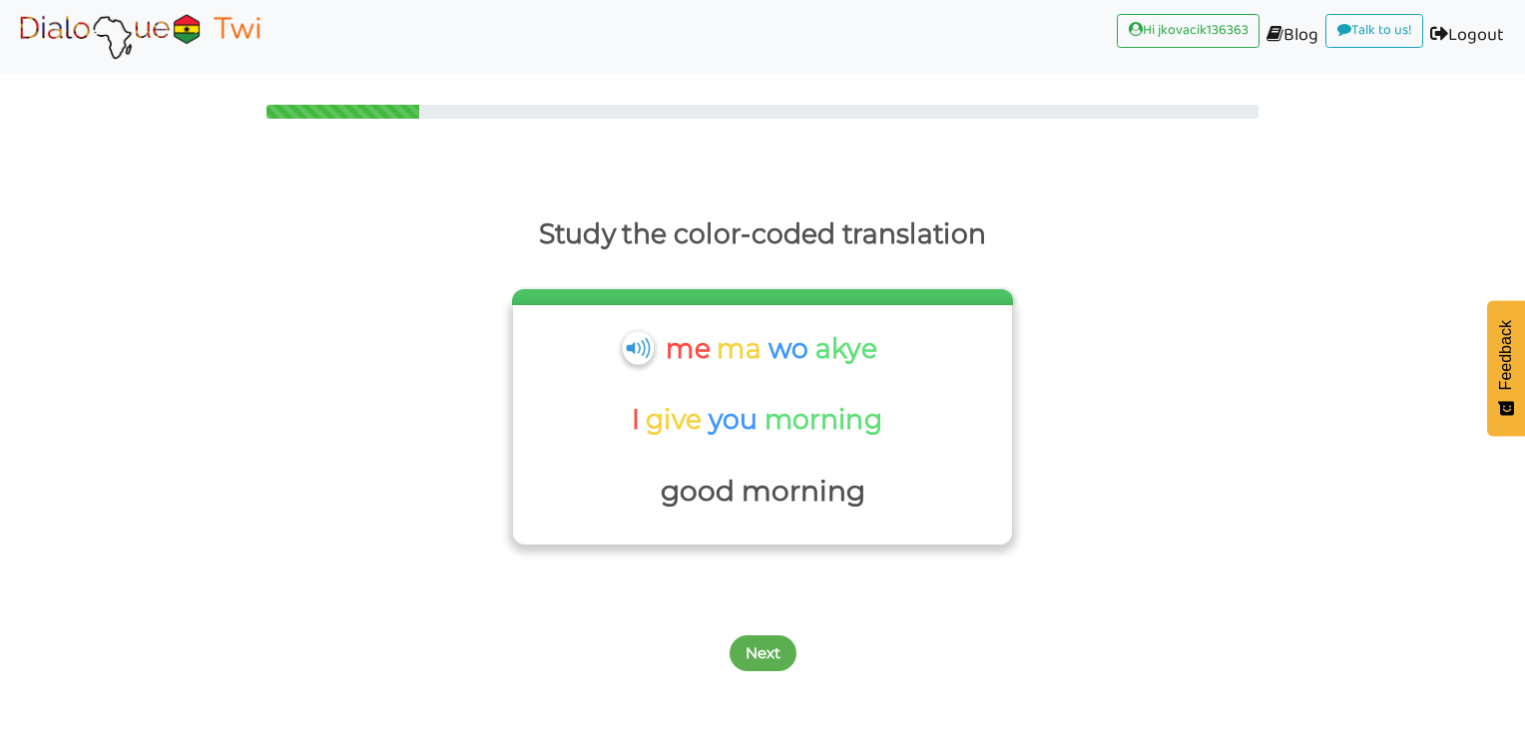
click at [639, 337] on img at bounding box center [637, 347] width 31 height 33
click at [762, 641] on button "Next" at bounding box center [762, 654] width 67 height 36
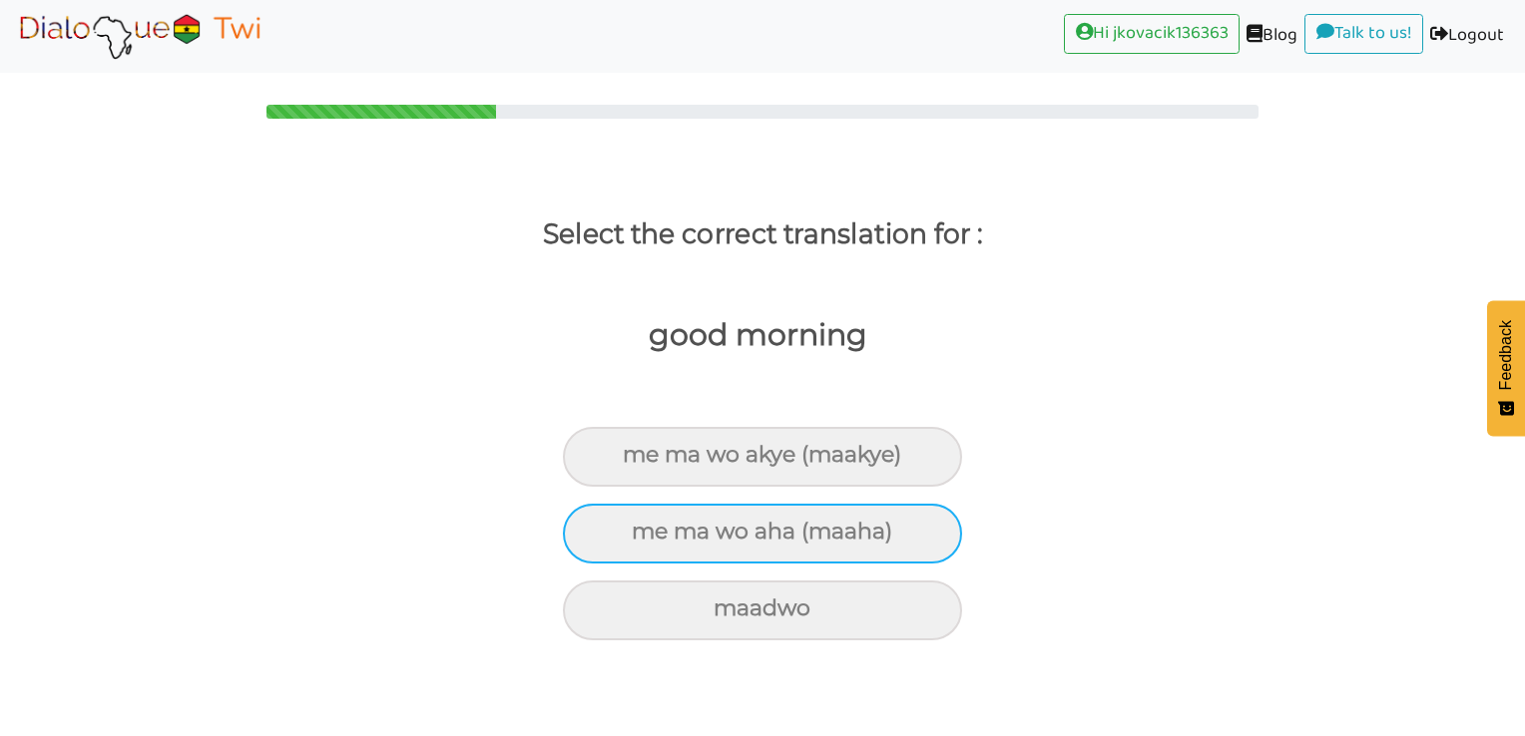
click at [789, 487] on div "me ma wo aha (maaha)" at bounding box center [762, 457] width 399 height 60
click at [638, 462] on input "me ma wo aha (maaha)" at bounding box center [631, 455] width 13 height 13
radio input "true"
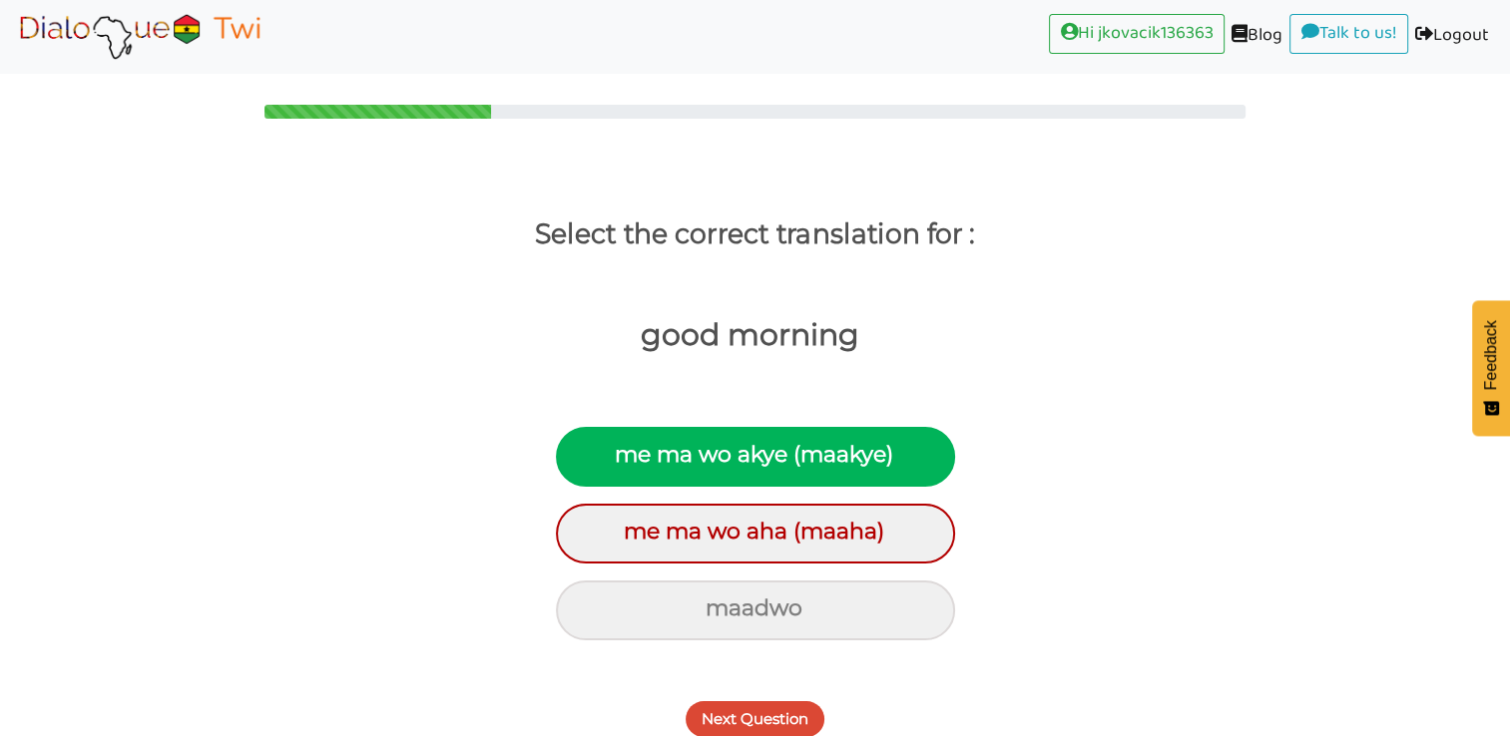
click at [783, 468] on div "me ma wo akye (maakye)" at bounding box center [755, 457] width 399 height 60
click at [630, 462] on input "me ma wo akye (maakye)" at bounding box center [623, 455] width 13 height 13
radio input "true"
click at [760, 712] on button "Next Question" at bounding box center [754, 719] width 139 height 36
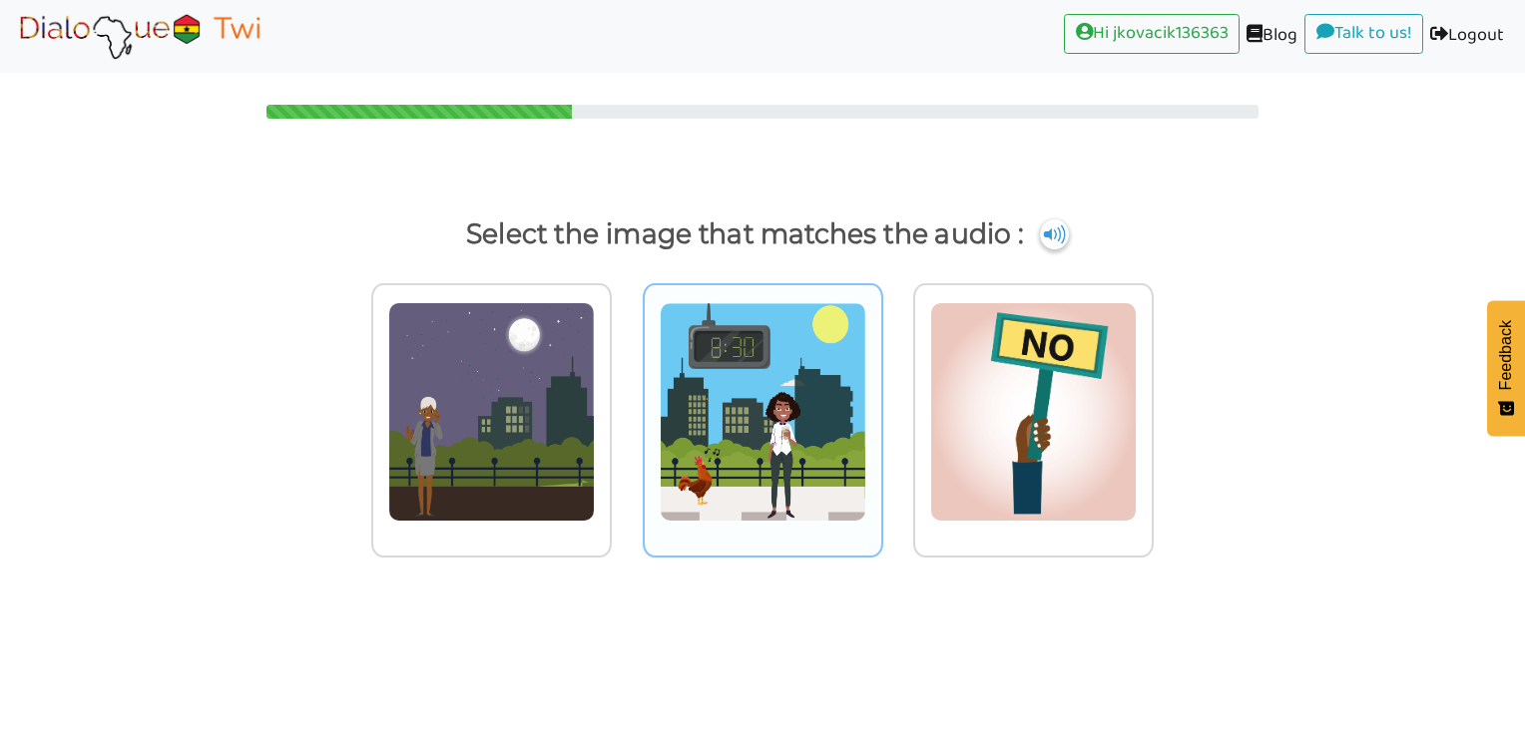
click at [595, 498] on img at bounding box center [491, 412] width 207 height 220
click at [625, 407] on input "radio" at bounding box center [617, 399] width 15 height 15
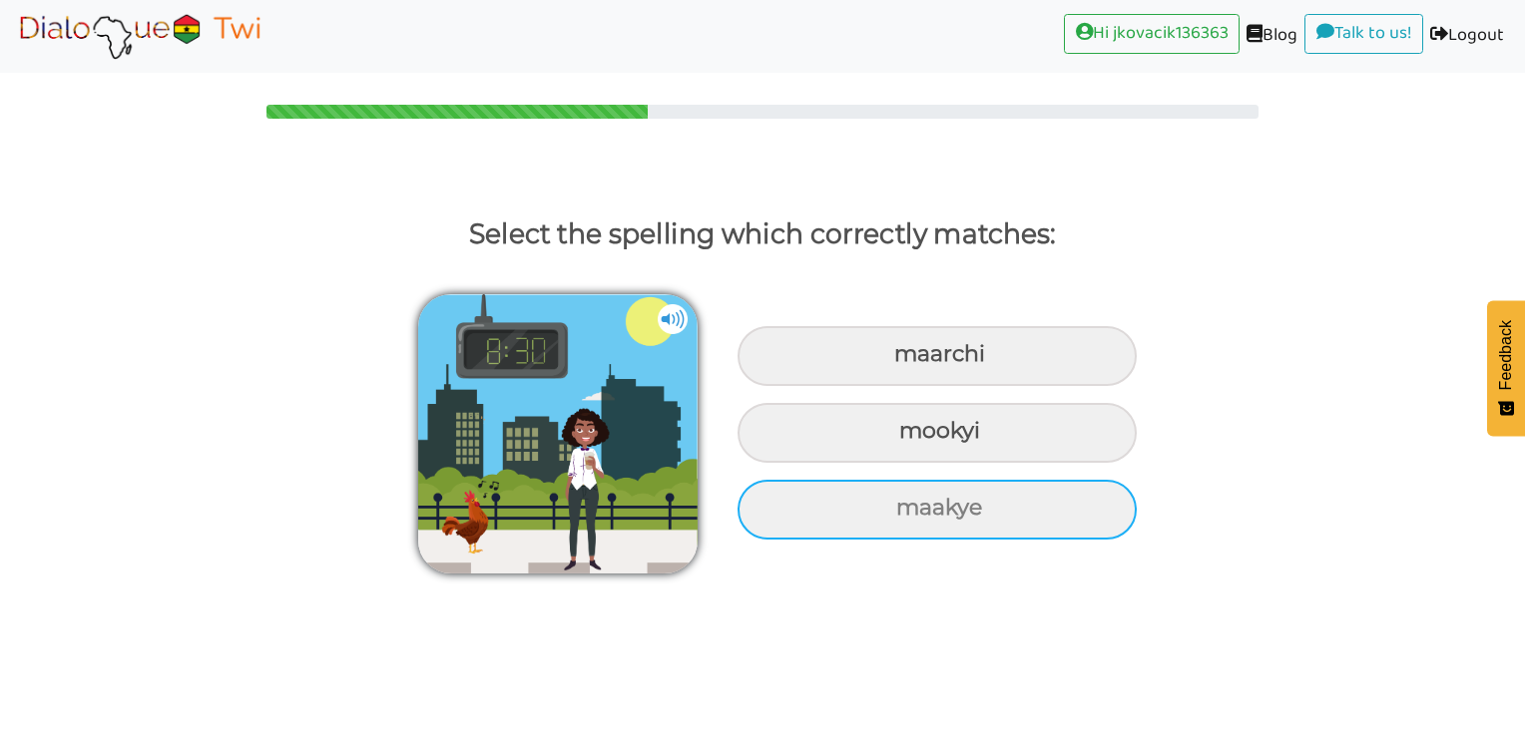
click at [891, 386] on div "maakye" at bounding box center [936, 356] width 399 height 60
click at [891, 361] on input "maakye" at bounding box center [896, 354] width 13 height 13
radio input "true"
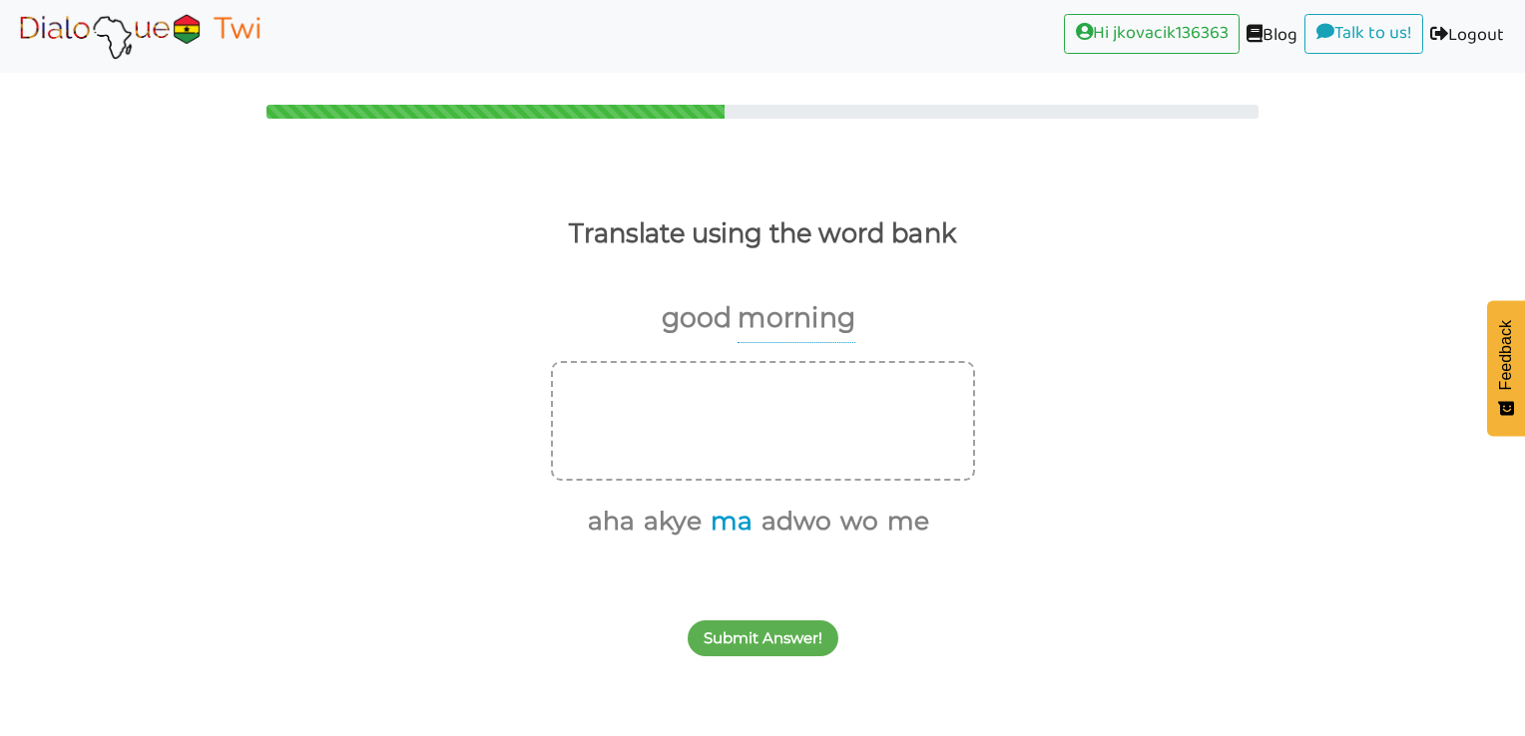
click at [751, 517] on button "ma" at bounding box center [727, 522] width 49 height 38
drag, startPoint x: 606, startPoint y: 541, endPoint x: 625, endPoint y: 532, distance: 21.0
click at [625, 532] on ul "aha akye adwo wo me" at bounding box center [755, 522] width 409 height 42
click at [625, 532] on button "aha" at bounding box center [634, 522] width 54 height 38
click at [664, 528] on button "akye" at bounding box center [667, 522] width 65 height 38
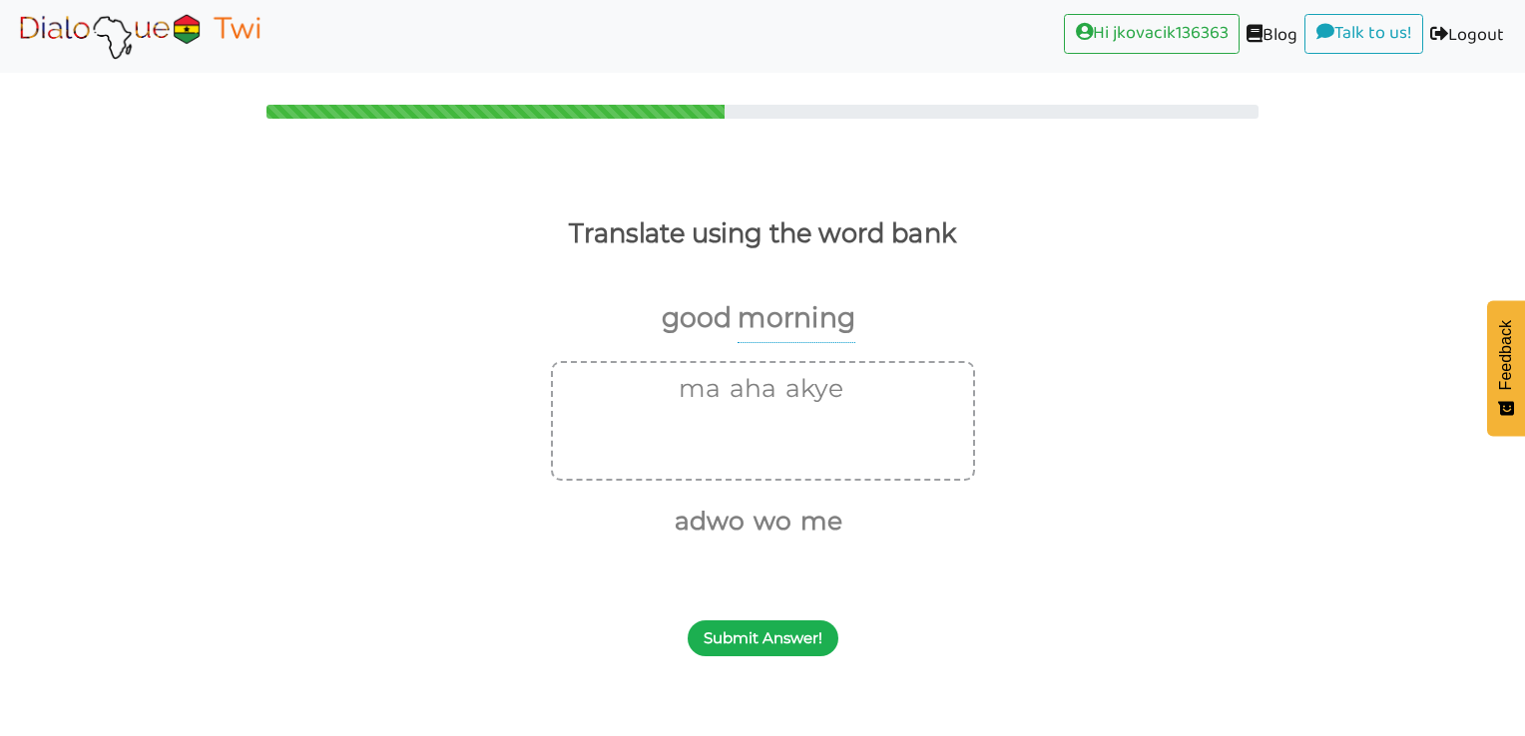
click at [766, 622] on button "Submit Answer!" at bounding box center [762, 639] width 151 height 36
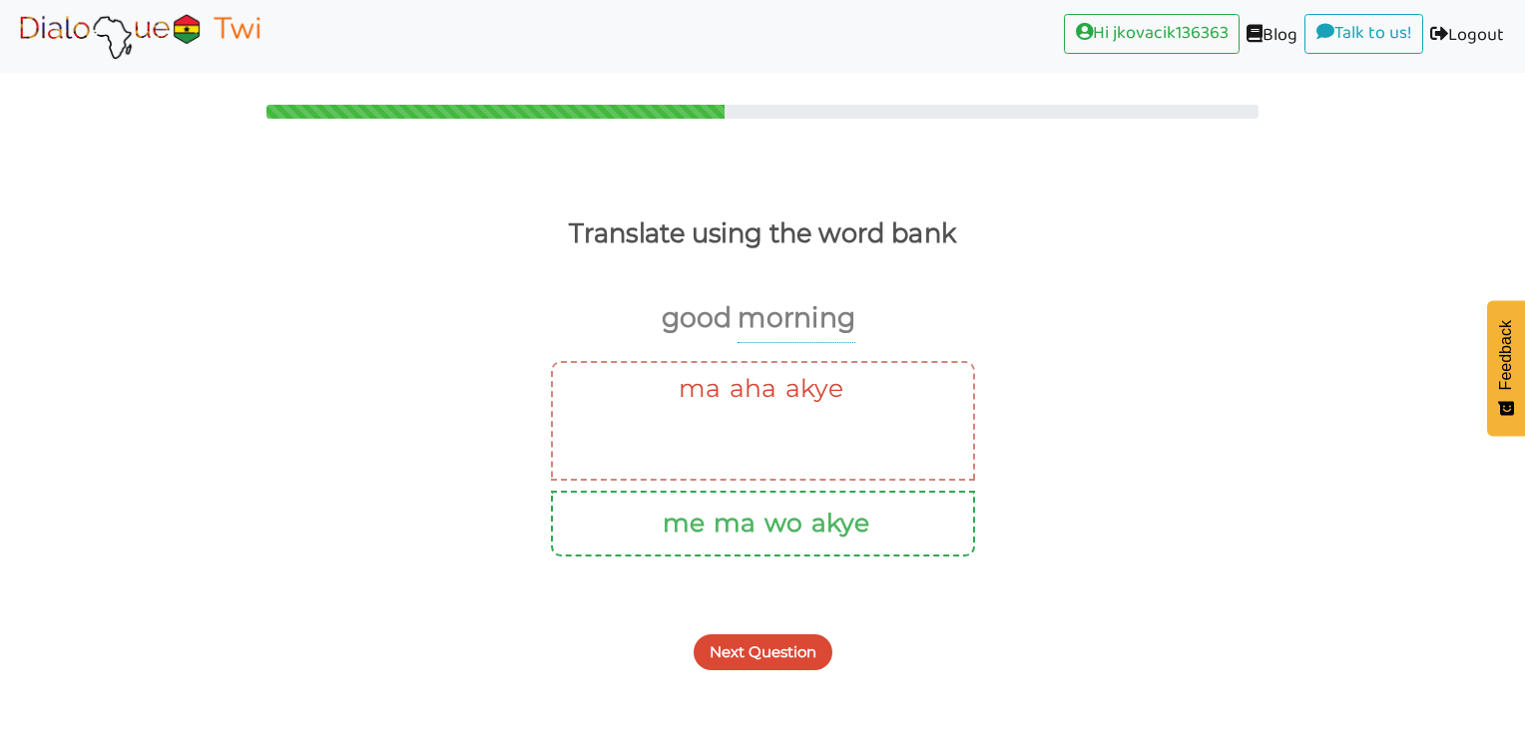
click at [770, 637] on button "Next Question" at bounding box center [762, 653] width 139 height 36
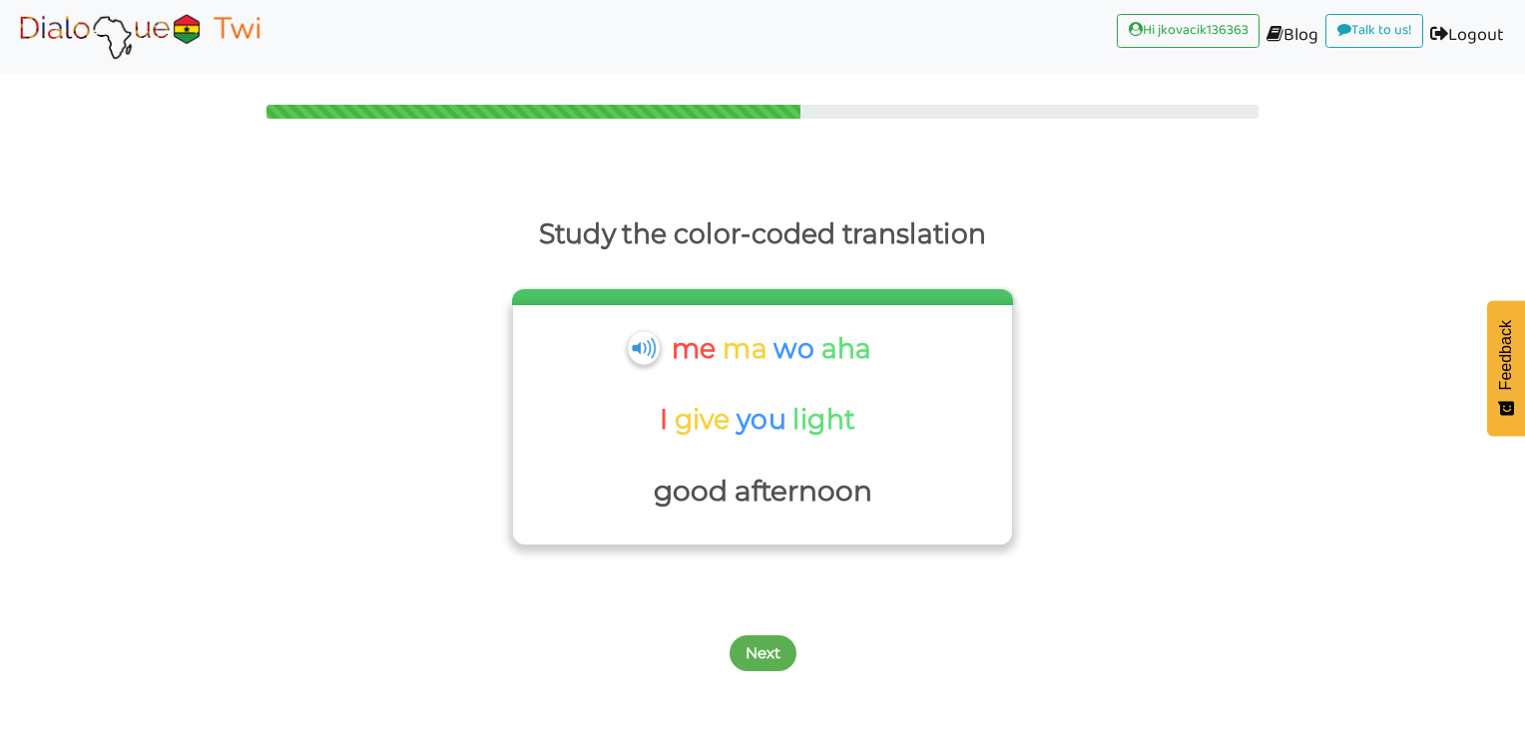
click at [637, 349] on img at bounding box center [643, 347] width 31 height 33
click at [768, 639] on button "Next" at bounding box center [762, 654] width 67 height 36
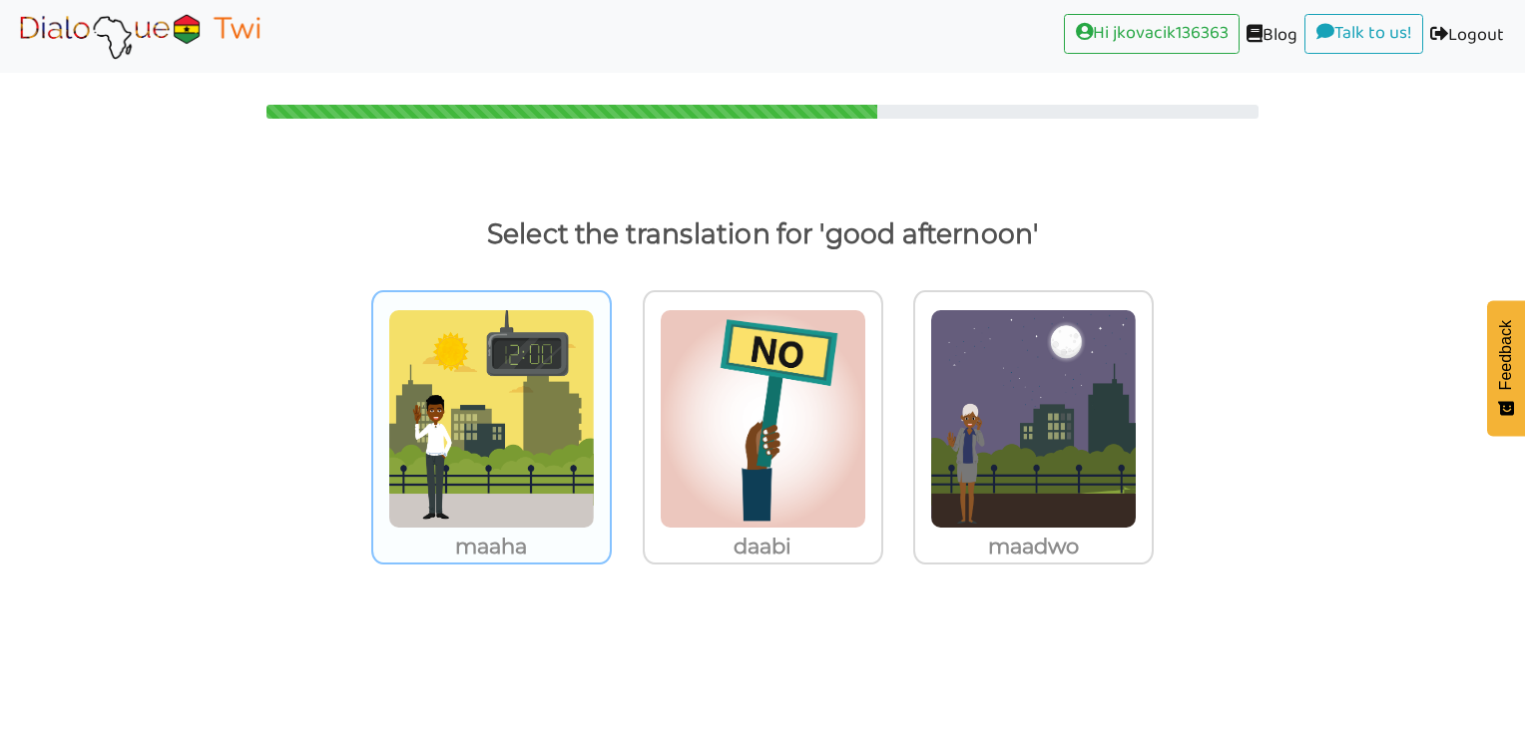
click at [529, 429] on img at bounding box center [491, 419] width 207 height 220
click at [610, 414] on input "maaha" at bounding box center [617, 406] width 15 height 15
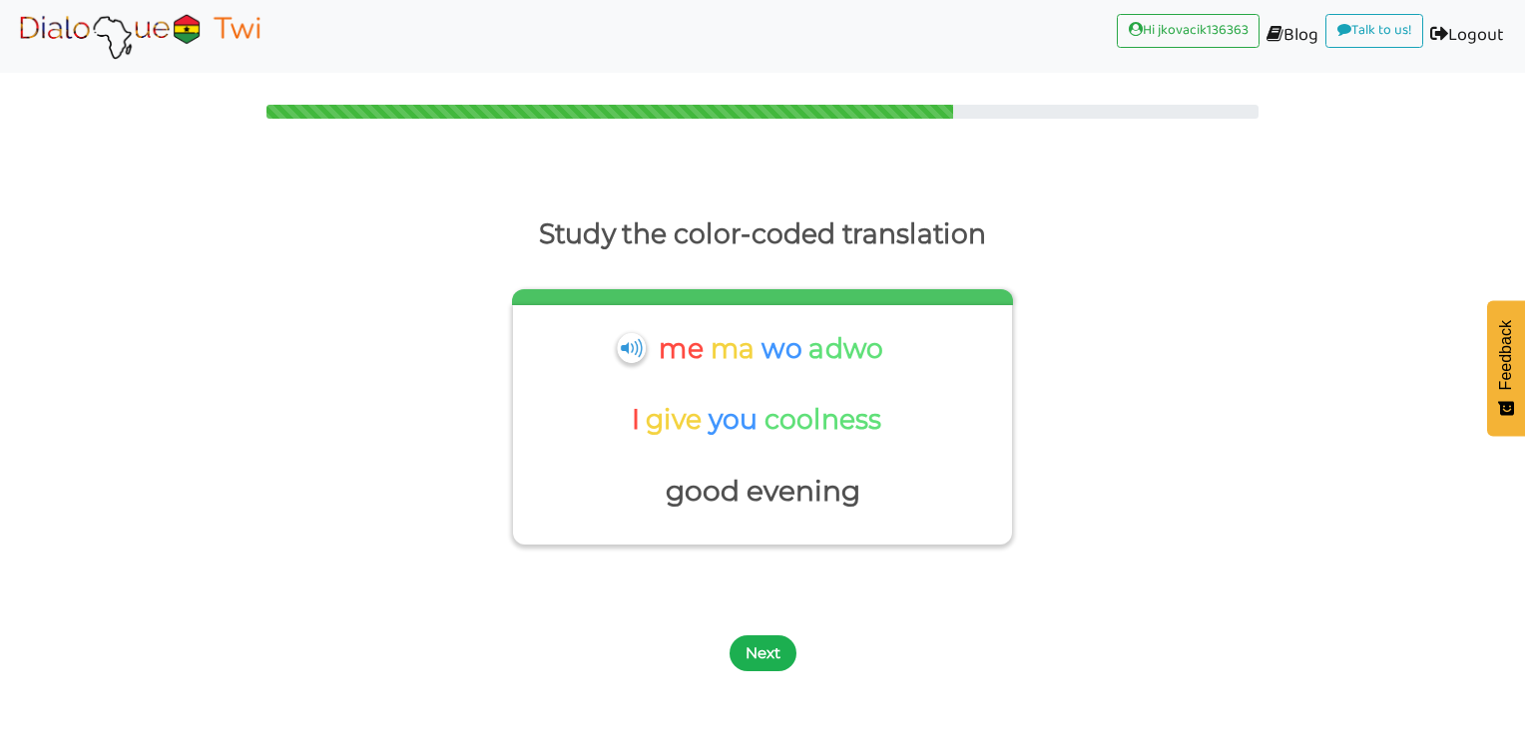
click at [758, 653] on button "Next" at bounding box center [762, 654] width 67 height 36
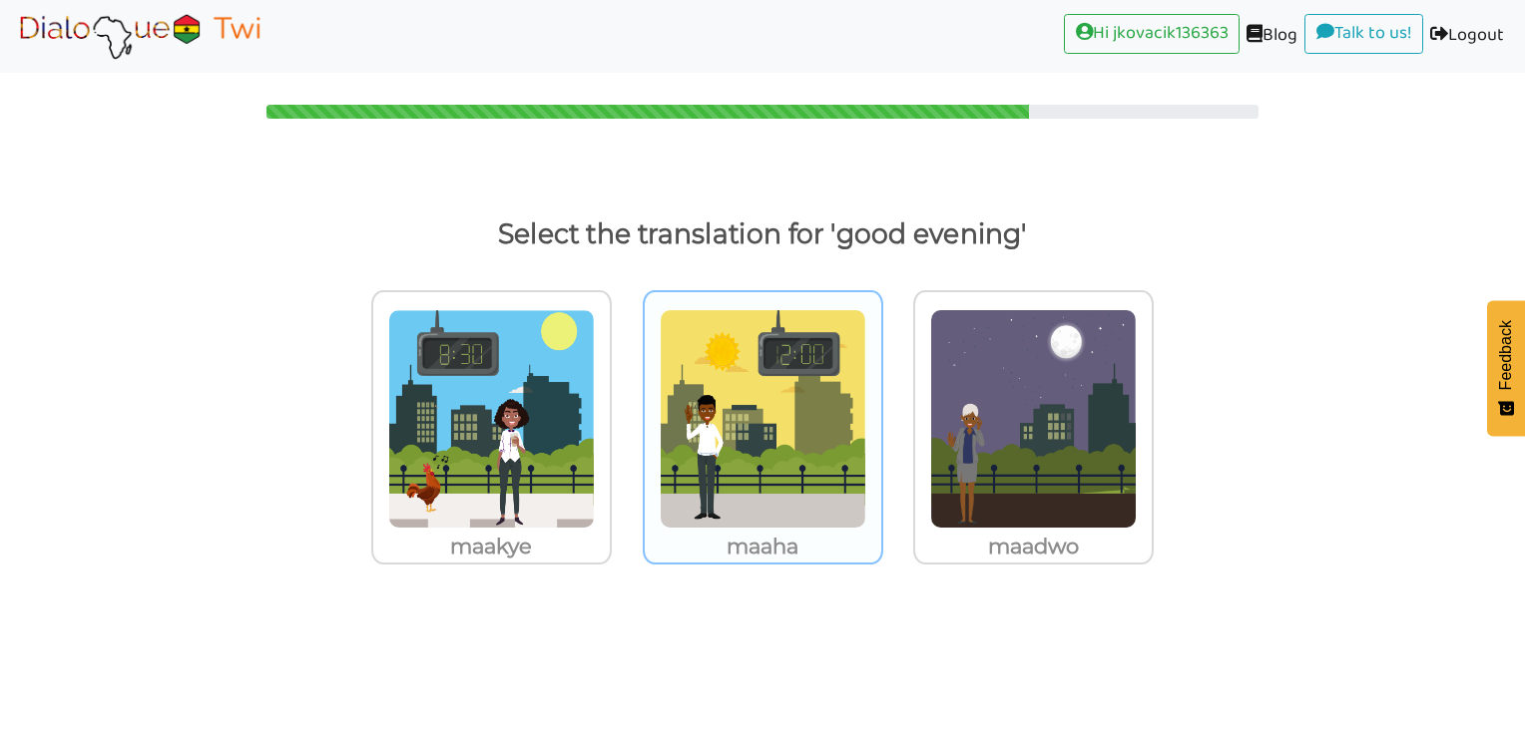
click at [595, 475] on img at bounding box center [491, 419] width 207 height 220
click at [625, 414] on input "maaha" at bounding box center [617, 406] width 15 height 15
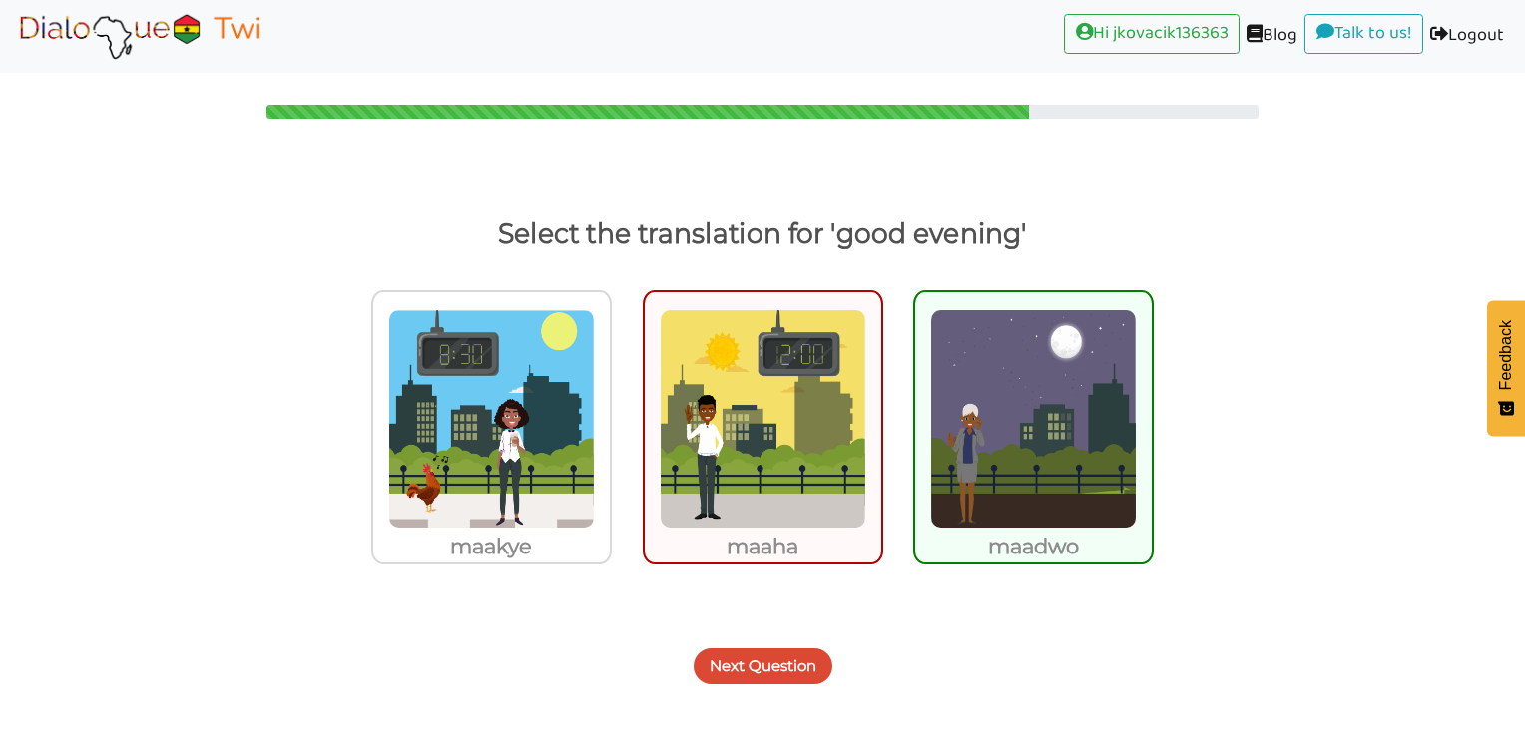
click at [767, 667] on button "Next Question" at bounding box center [762, 667] width 139 height 36
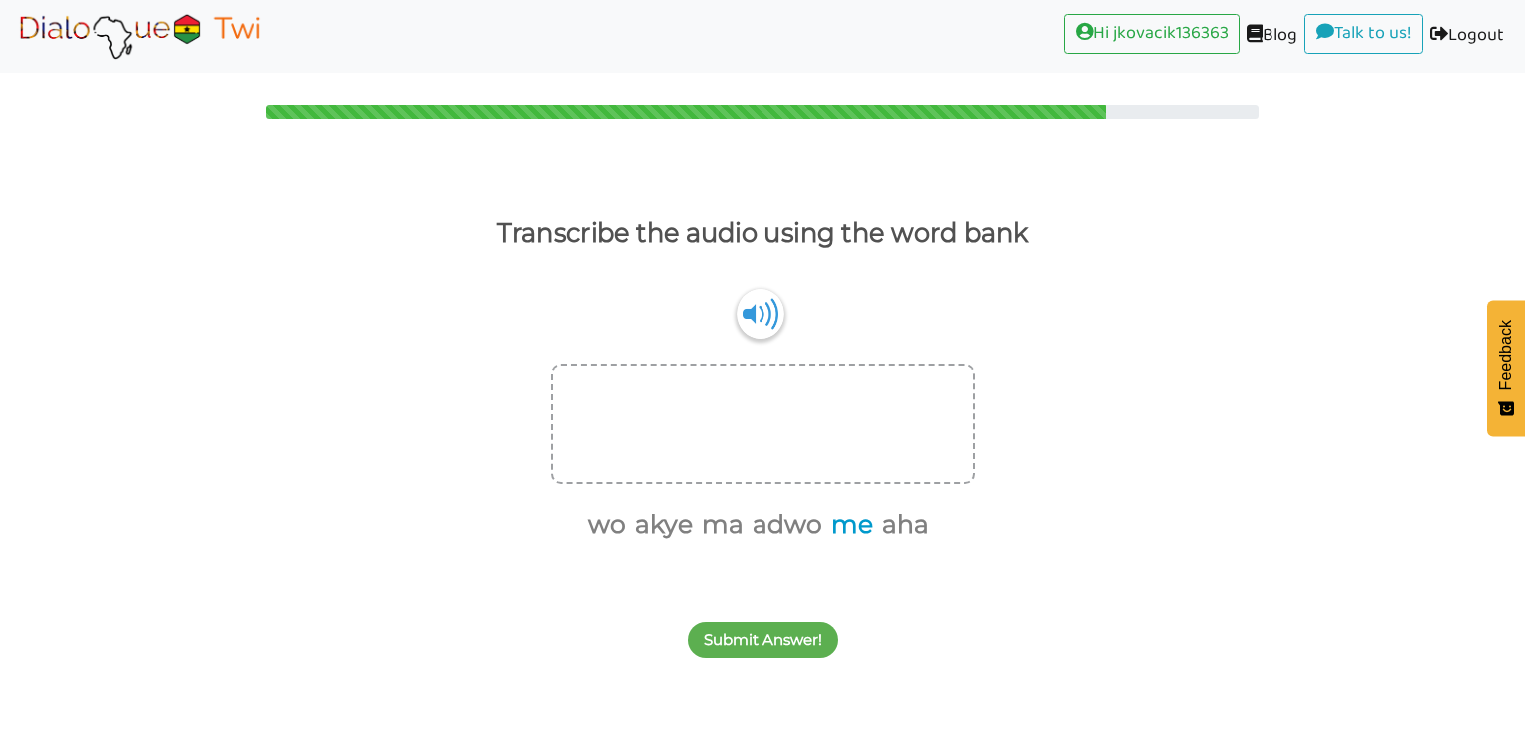
click at [852, 535] on button "me" at bounding box center [848, 525] width 49 height 38
click at [741, 531] on button "ma" at bounding box center [744, 525] width 49 height 38
click at [665, 529] on button "wo" at bounding box center [654, 525] width 45 height 38
click at [698, 538] on button "akye" at bounding box center [688, 525] width 65 height 38
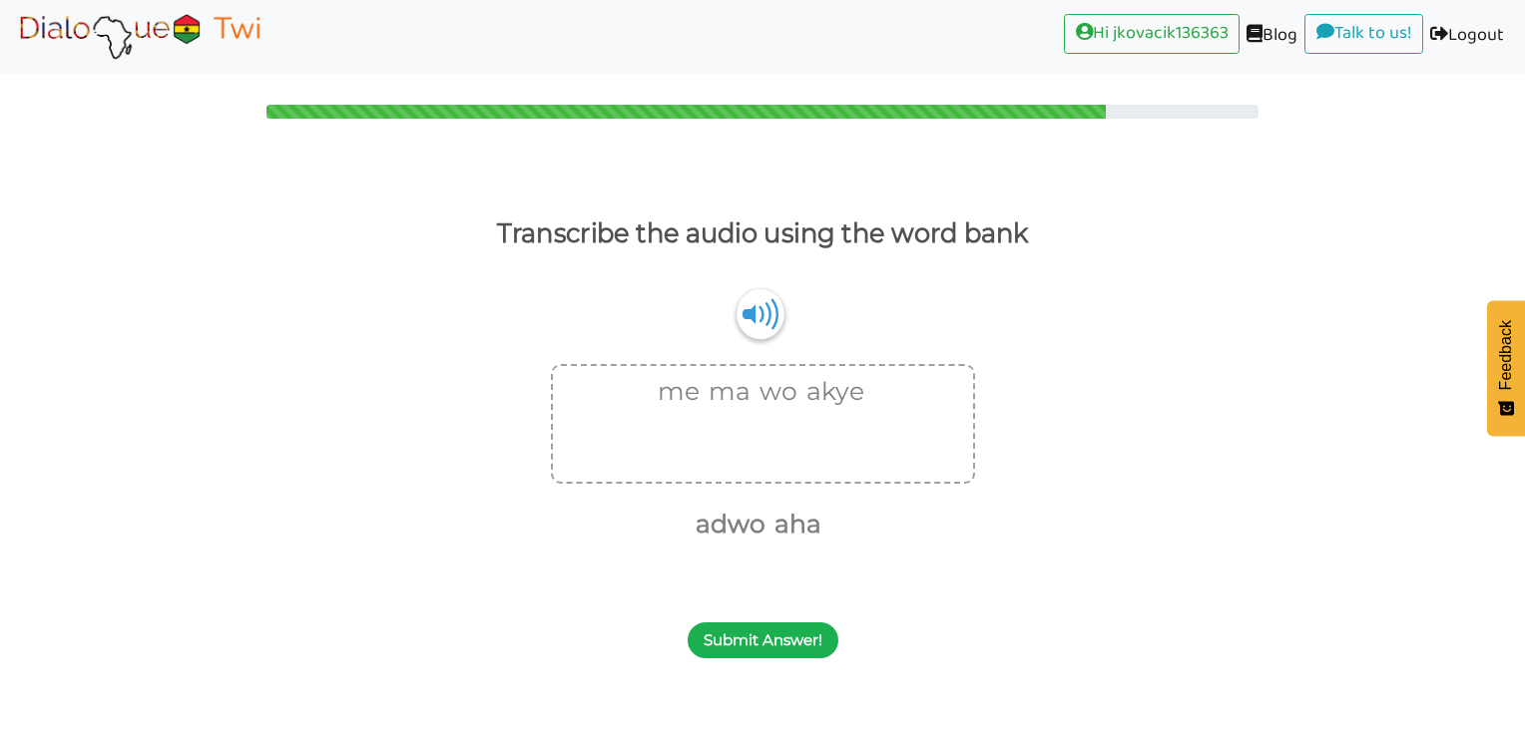
click at [766, 645] on button "Submit Answer!" at bounding box center [762, 641] width 151 height 36
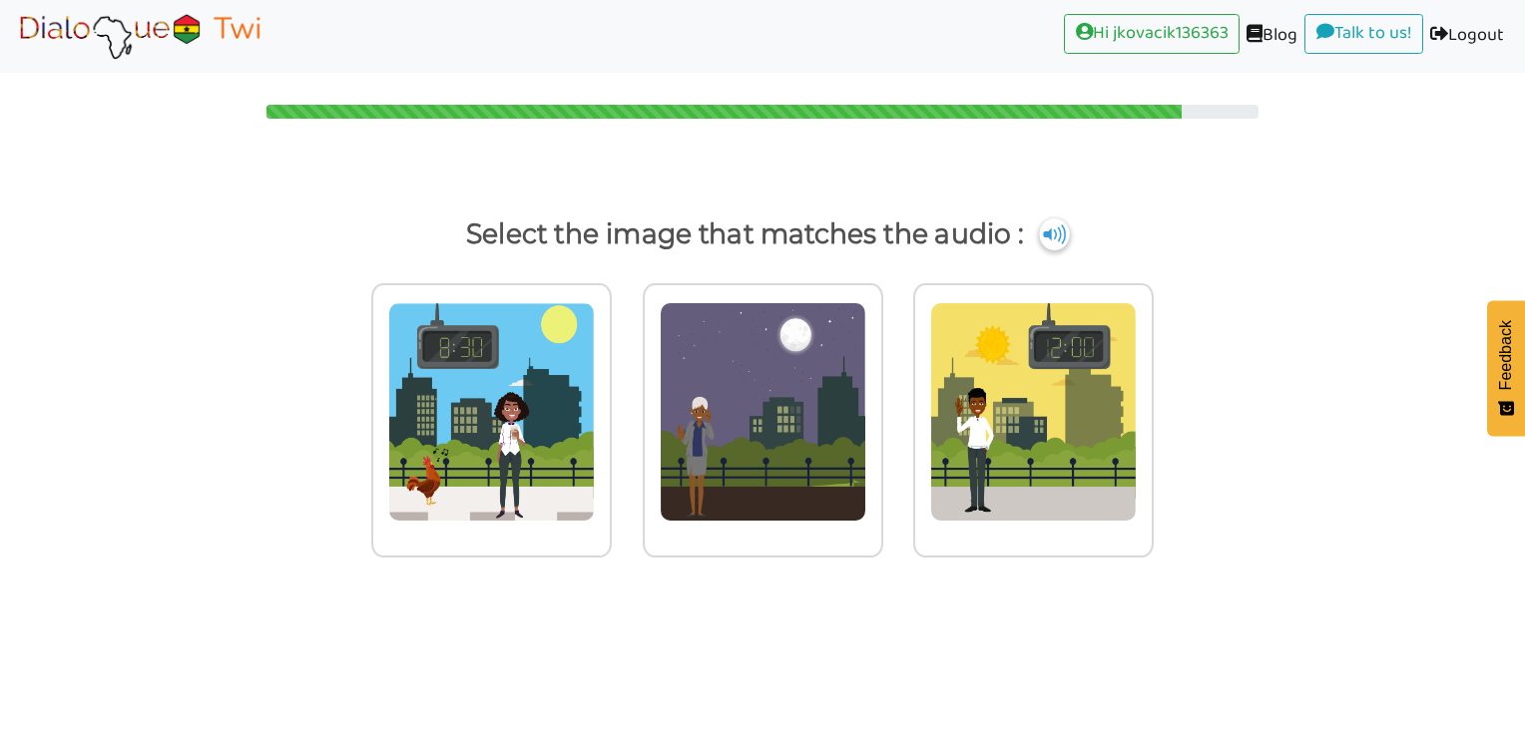
click at [1054, 241] on img at bounding box center [1054, 235] width 30 height 32
click at [564, 435] on img at bounding box center [491, 412] width 207 height 220
click at [610, 407] on input "radio" at bounding box center [617, 399] width 15 height 15
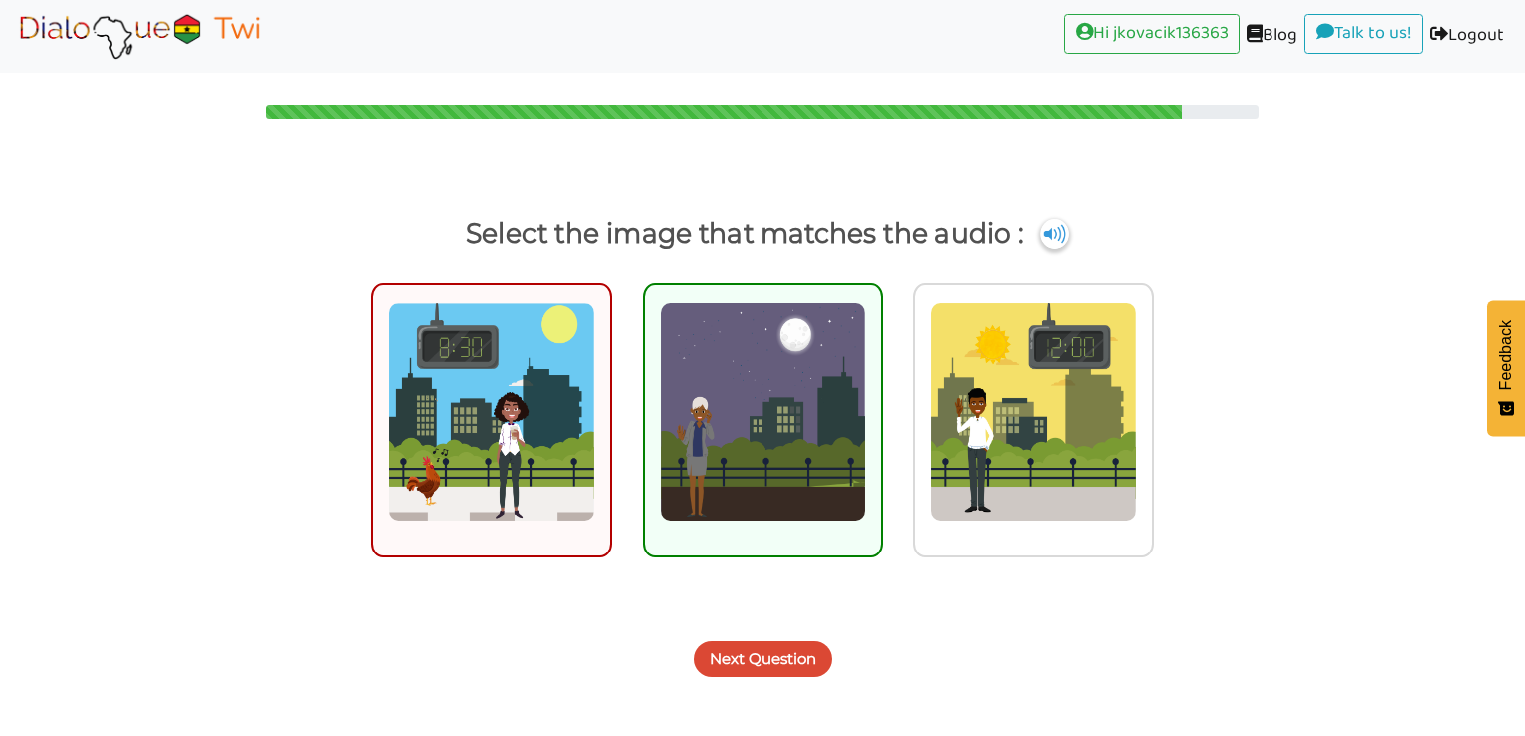
click at [721, 652] on button "Next Question" at bounding box center [762, 660] width 139 height 36
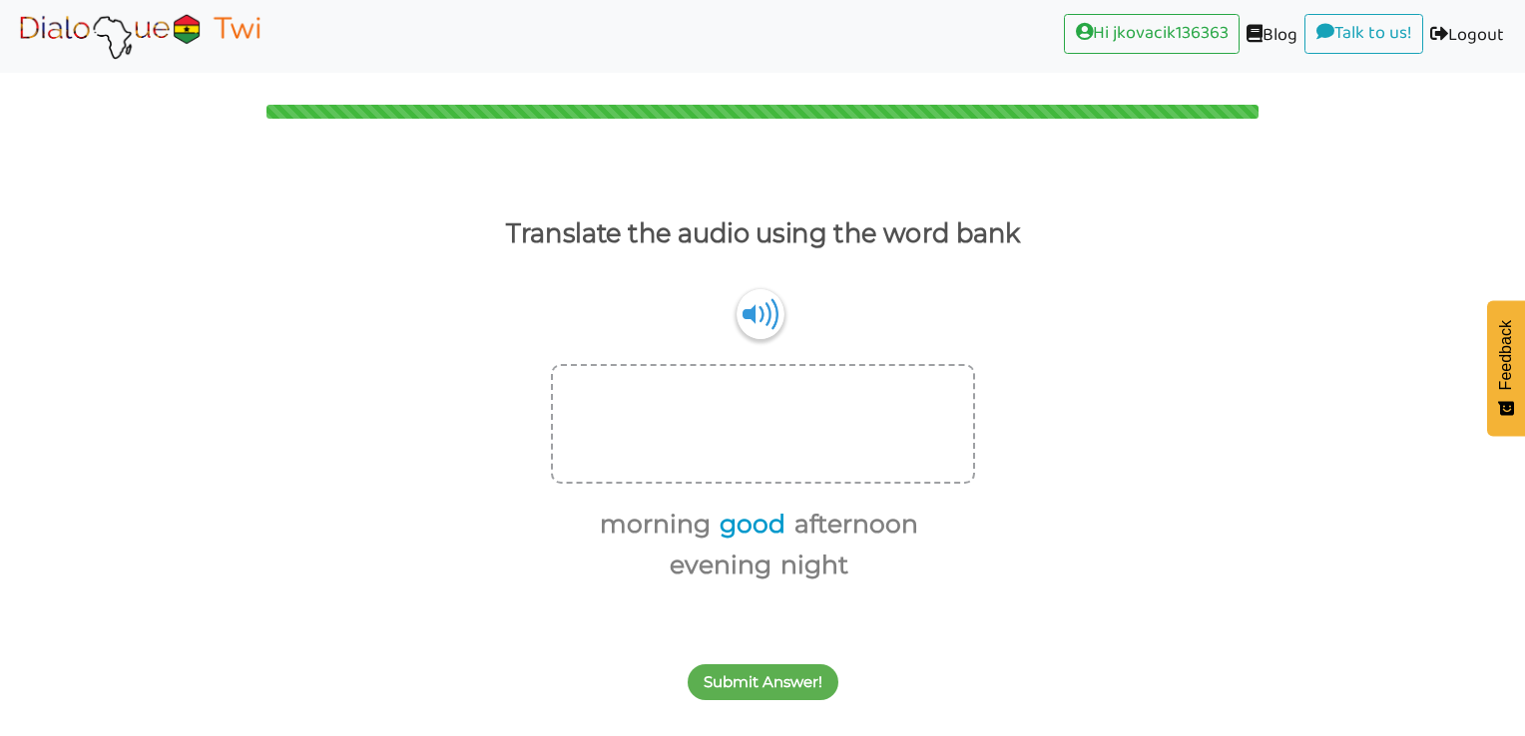
click at [729, 522] on button "good" at bounding box center [748, 525] width 73 height 38
click at [767, 528] on button "afternoon" at bounding box center [759, 525] width 131 height 38
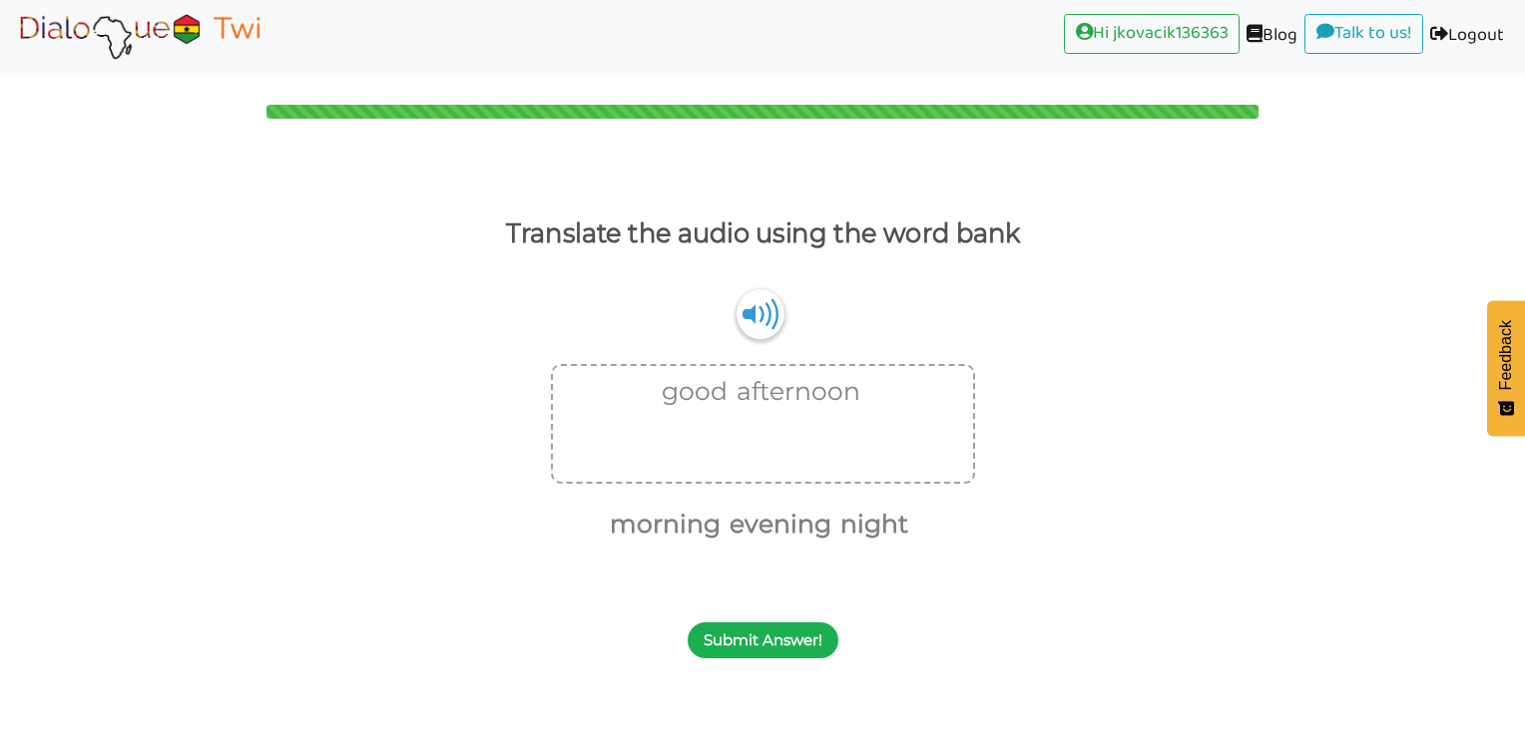
click at [782, 637] on button "Submit Answer!" at bounding box center [762, 641] width 151 height 36
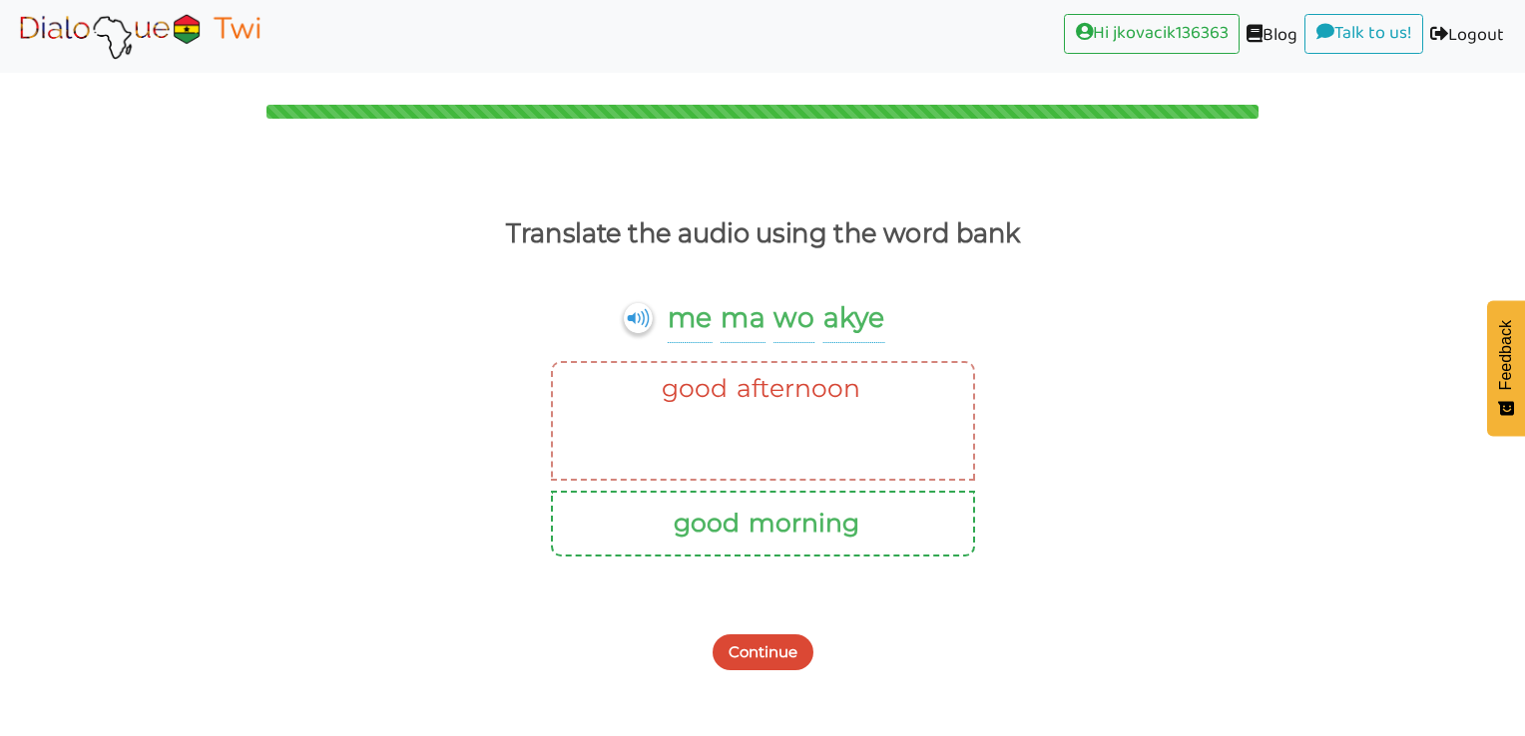
click at [778, 639] on button "Continue" at bounding box center [762, 653] width 101 height 36
